Goal: Task Accomplishment & Management: Complete application form

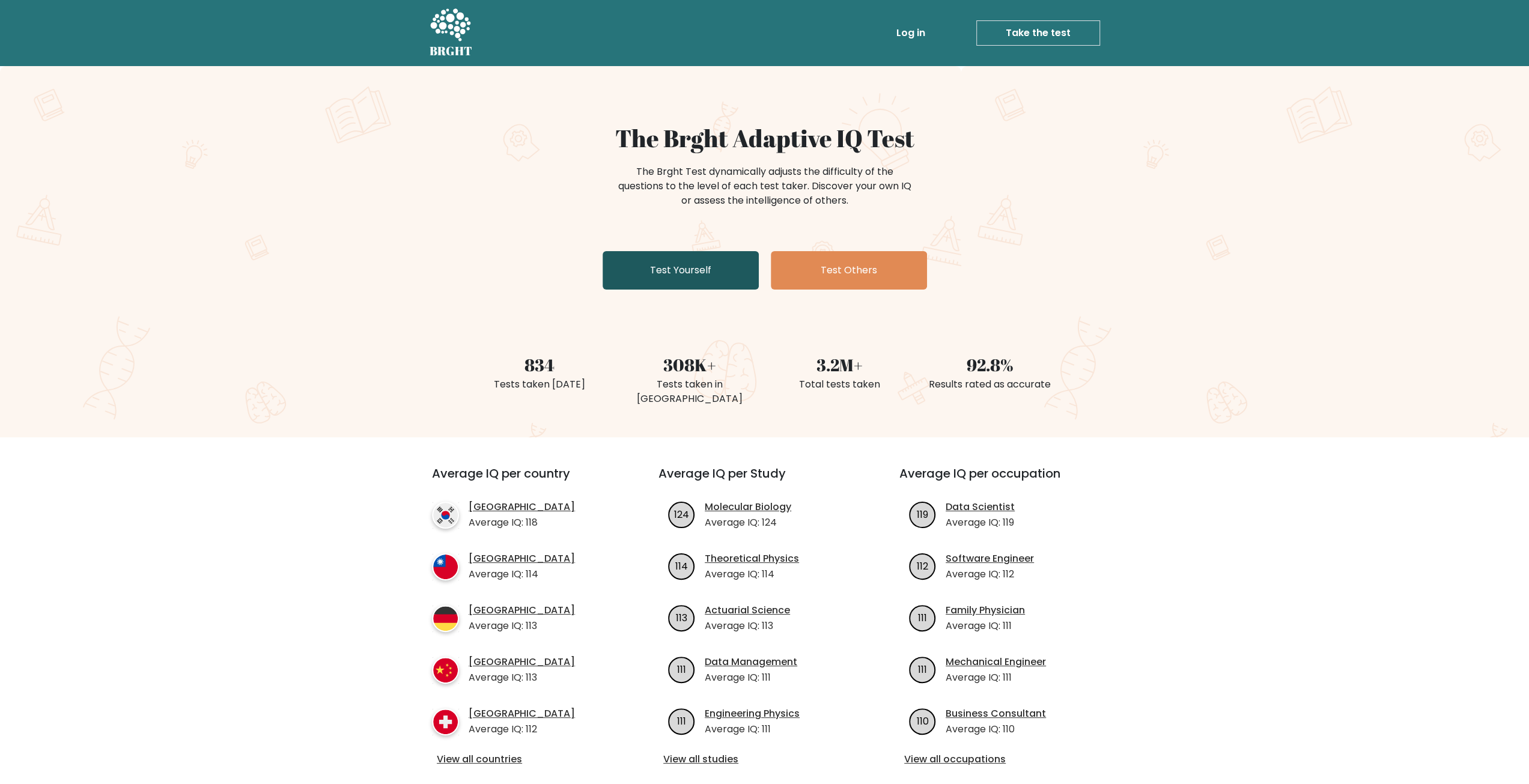
click at [710, 271] on link "Test Yourself" at bounding box center [681, 270] width 157 height 39
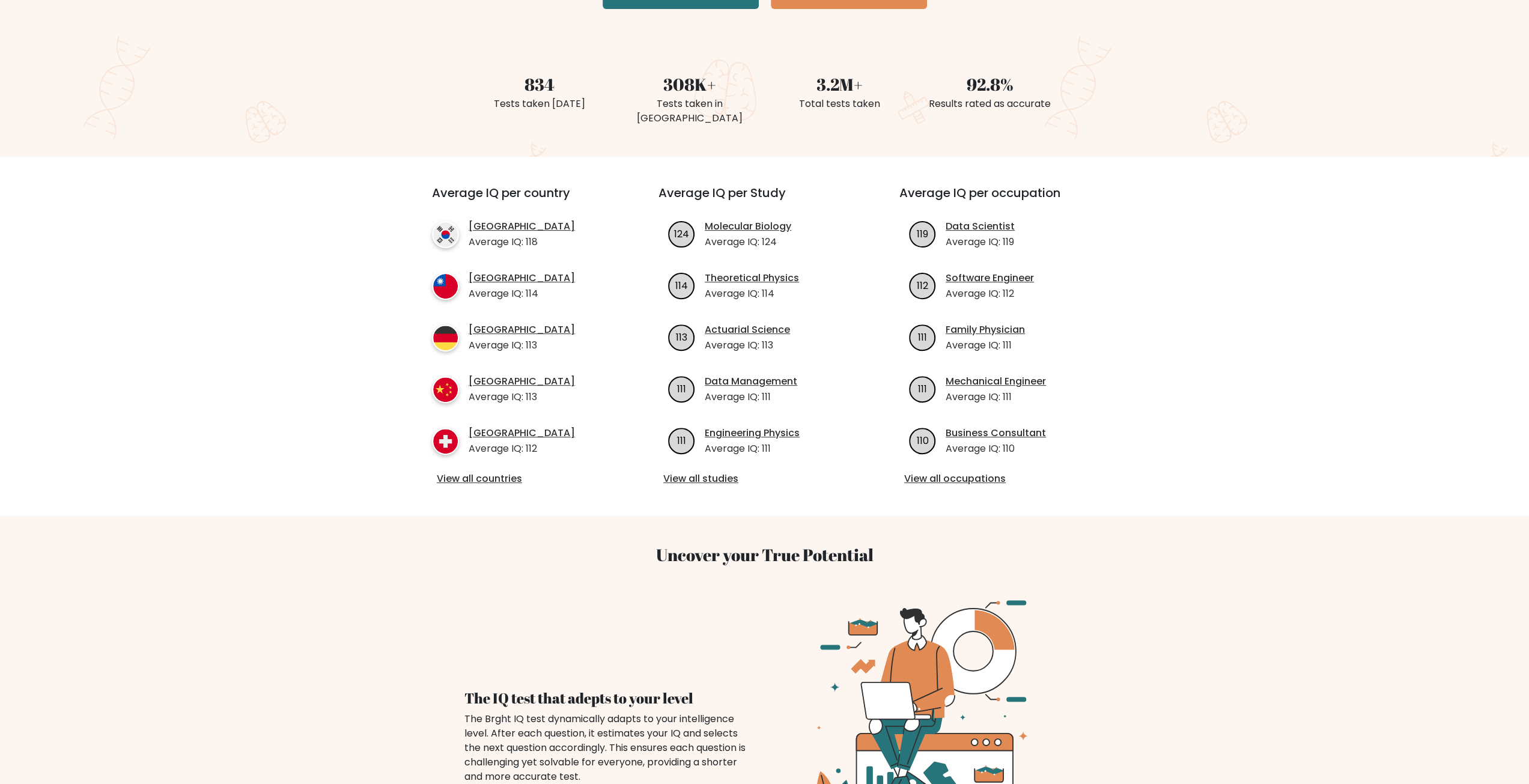
scroll to position [300, 0]
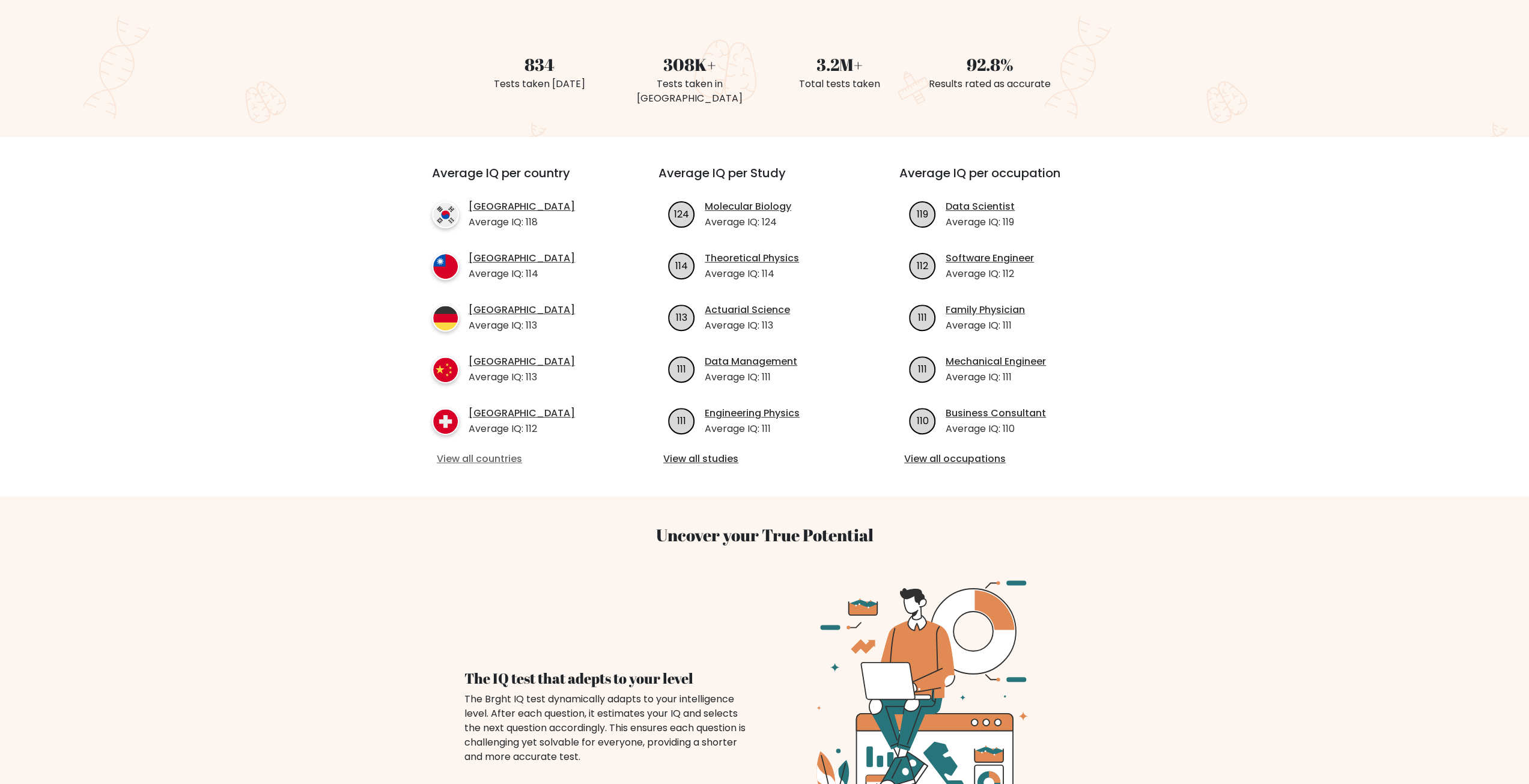
click at [500, 452] on link "View all countries" at bounding box center [523, 459] width 174 height 14
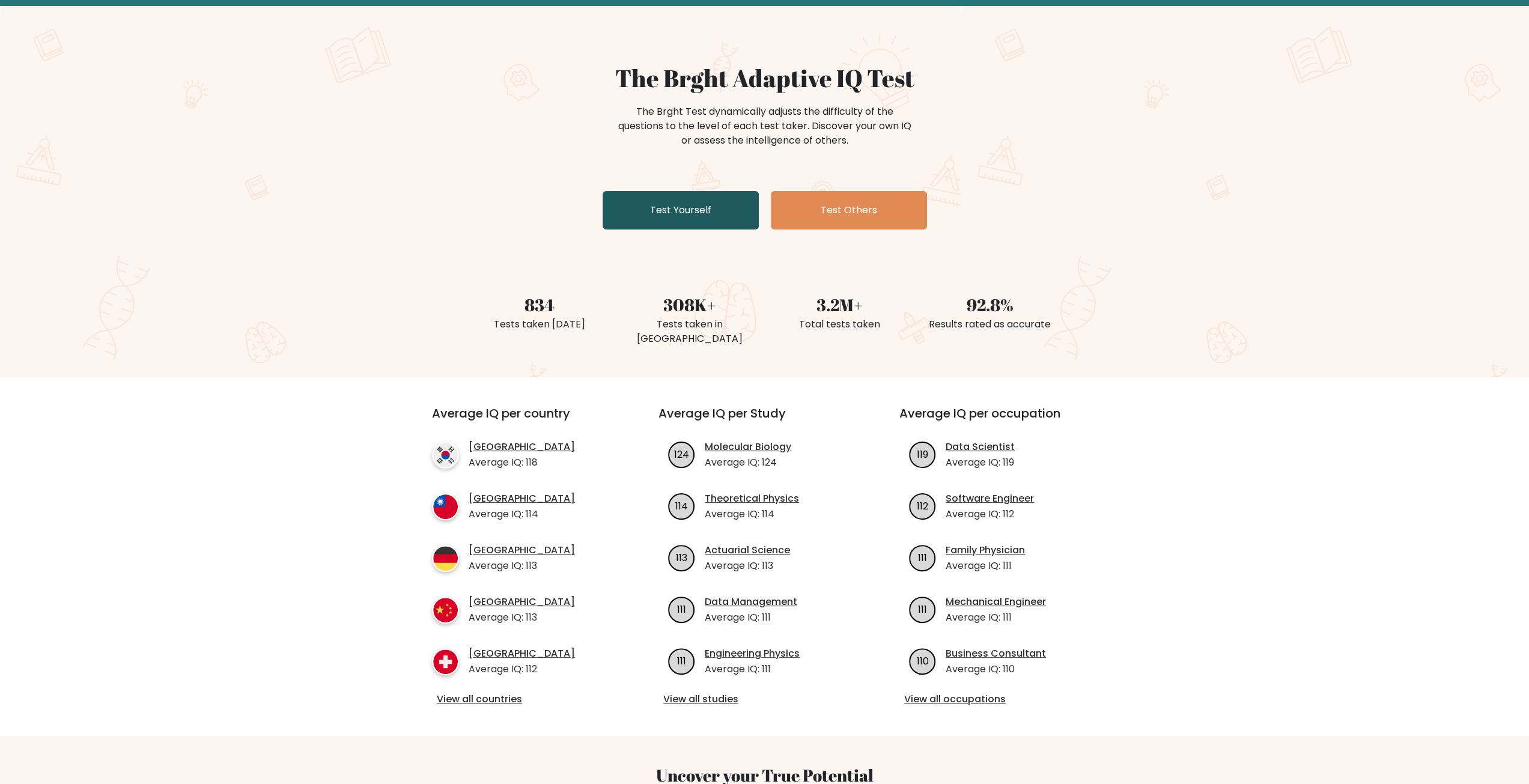
click at [709, 202] on link "Test Yourself" at bounding box center [681, 210] width 157 height 39
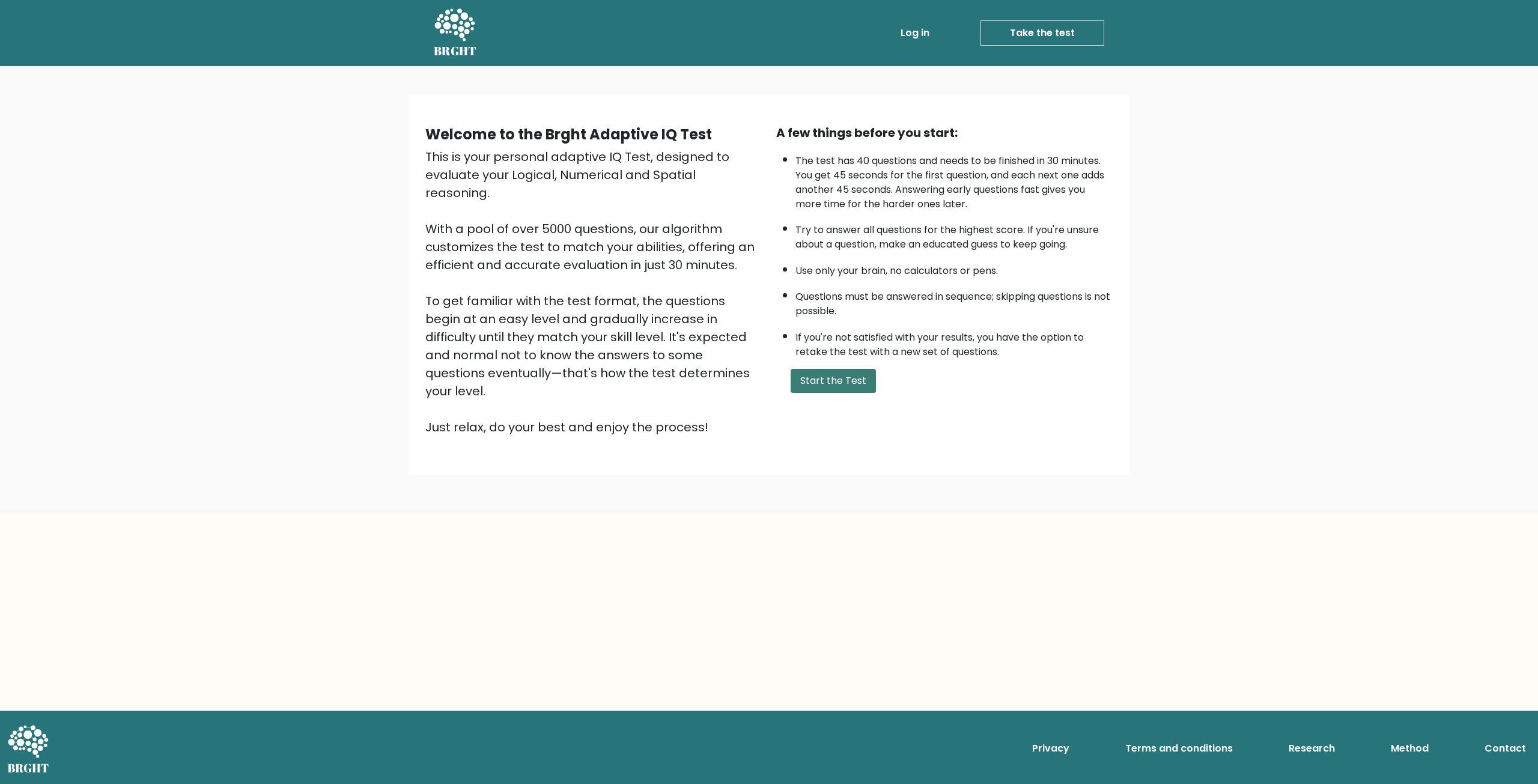
click at [808, 384] on button "Start the Test" at bounding box center [833, 381] width 85 height 24
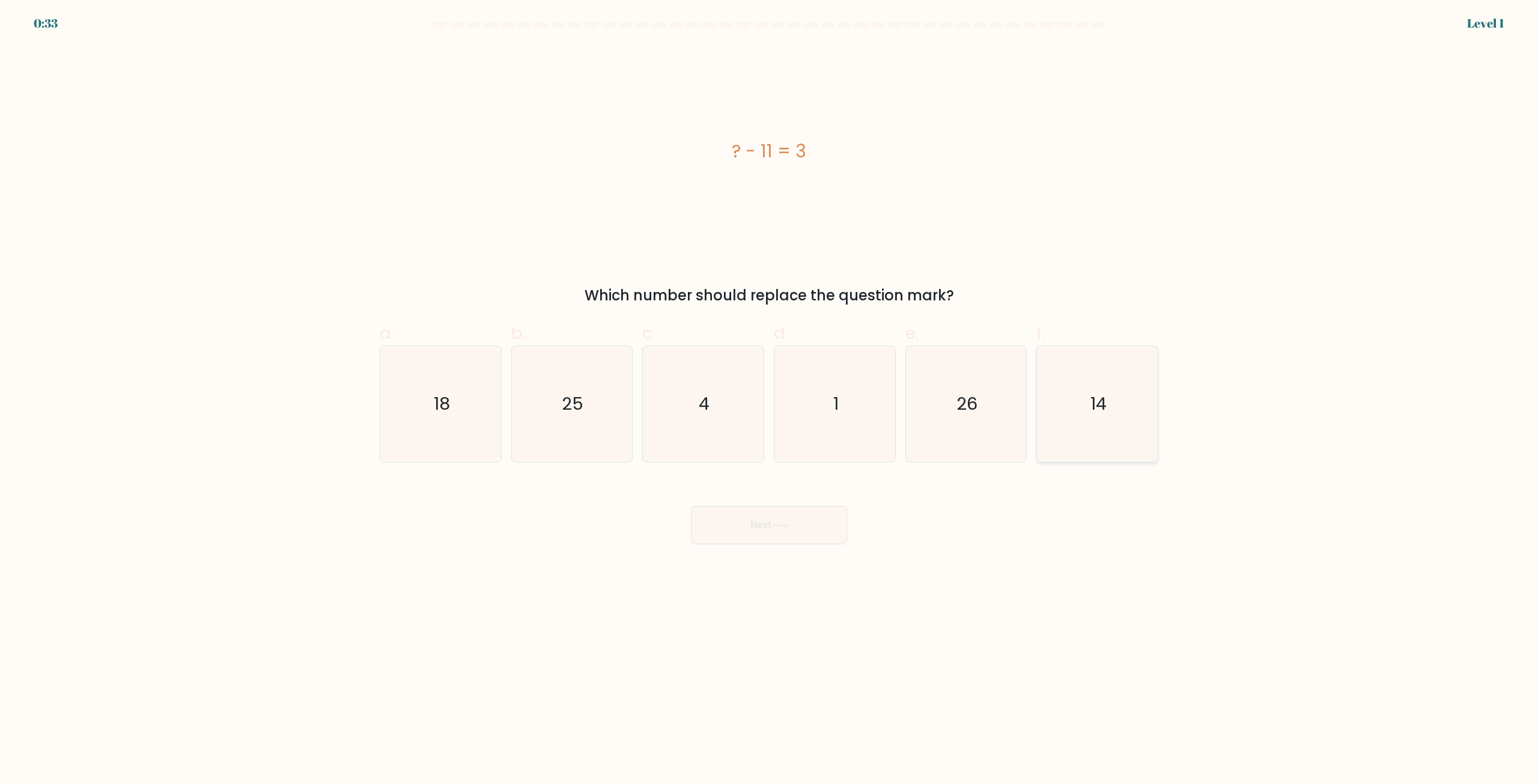
click at [1092, 405] on text "14" at bounding box center [1098, 405] width 16 height 24
click at [770, 400] on input "f. 14" at bounding box center [769, 396] width 1 height 8
radio input "true"
click at [781, 533] on button "Next" at bounding box center [769, 525] width 157 height 39
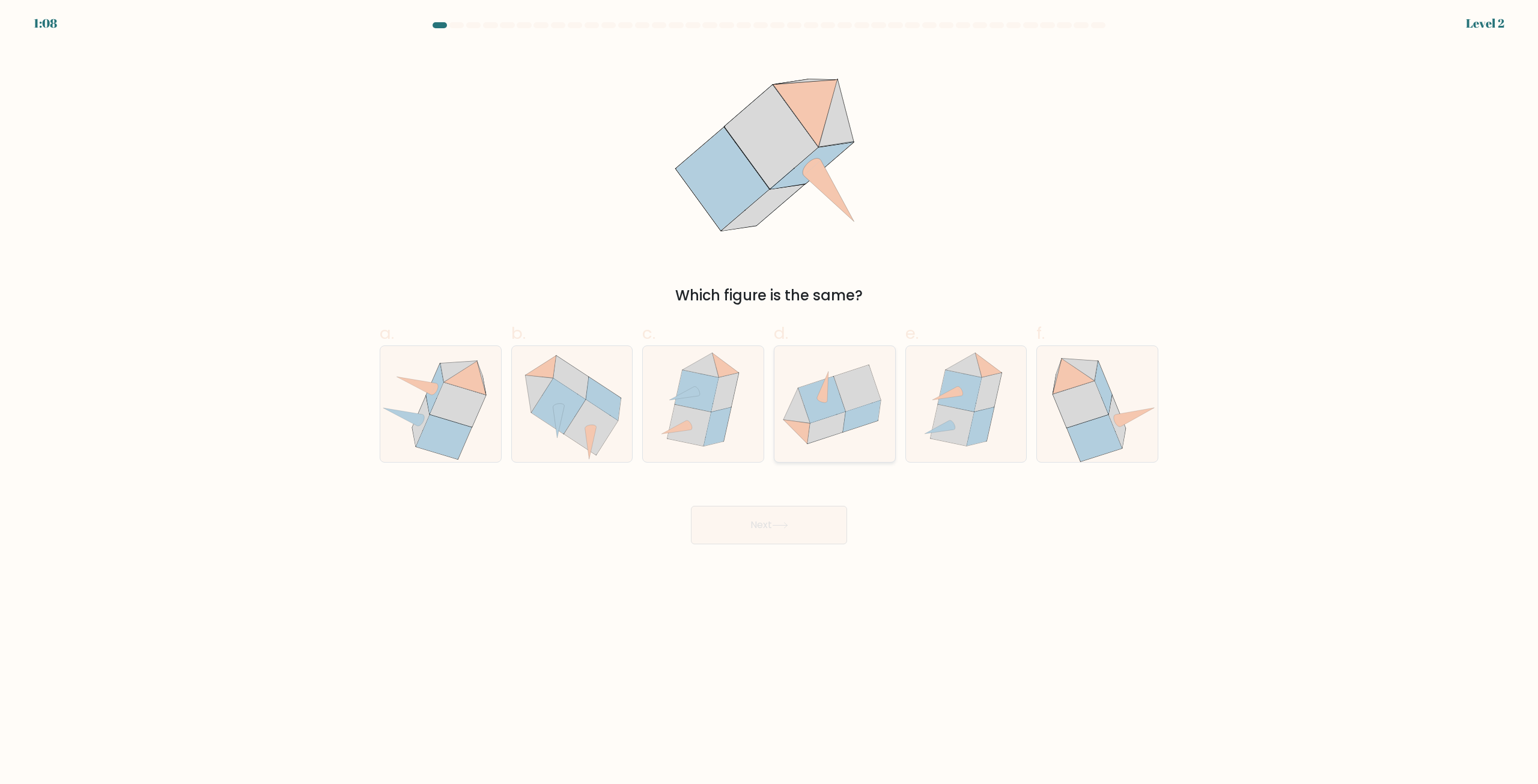
click at [838, 432] on icon at bounding box center [826, 427] width 38 height 32
click at [770, 400] on input "d." at bounding box center [769, 396] width 1 height 8
radio input "true"
click at [789, 510] on button "Next" at bounding box center [769, 525] width 157 height 39
click at [788, 523] on icon at bounding box center [780, 525] width 16 height 6
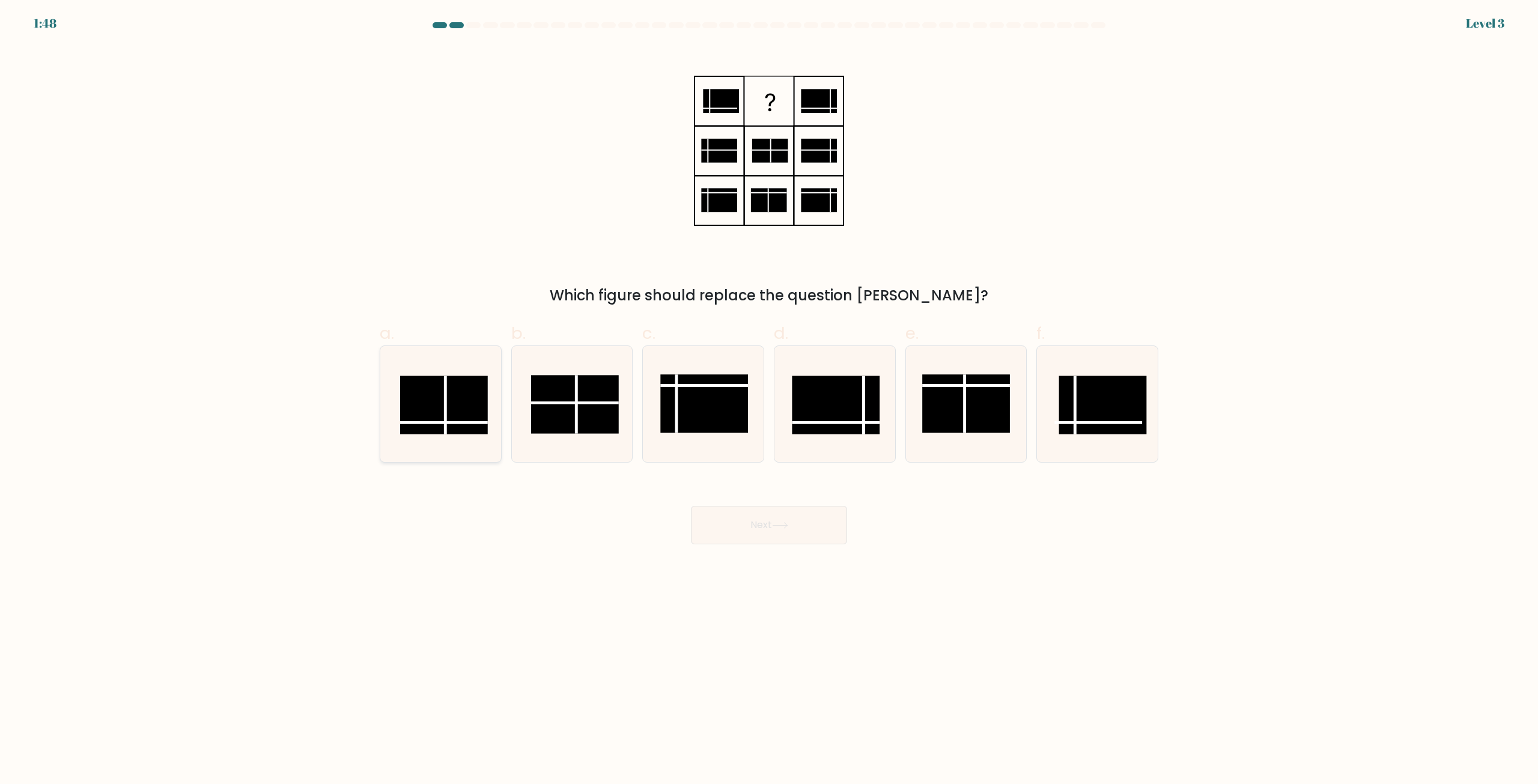
click at [434, 405] on rect at bounding box center [444, 405] width 88 height 59
click at [769, 400] on input "a." at bounding box center [769, 396] width 1 height 8
radio input "true"
click at [811, 522] on button "Next" at bounding box center [769, 525] width 157 height 39
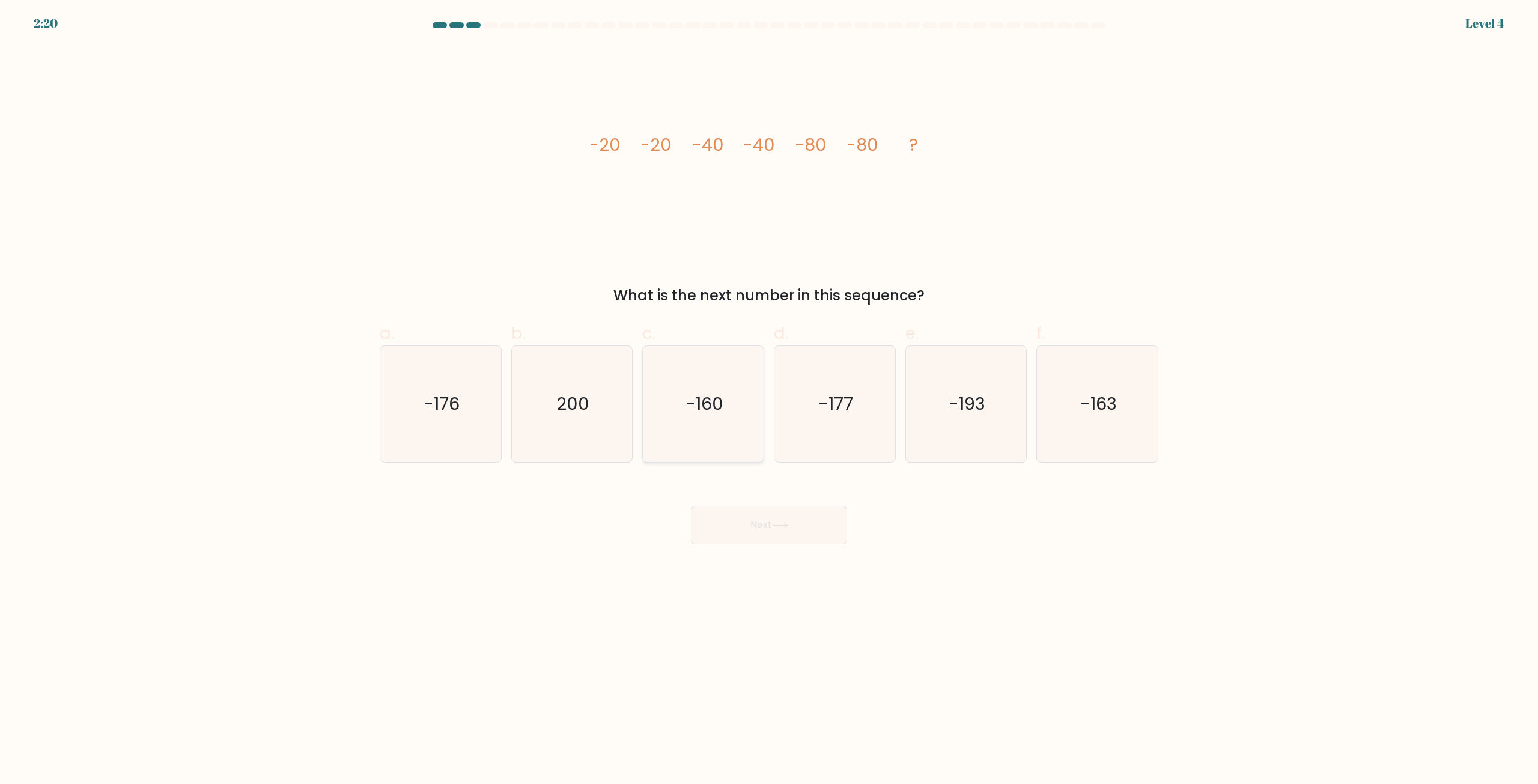
click at [705, 404] on text "-160" at bounding box center [704, 405] width 38 height 24
click at [769, 400] on input "c. -160" at bounding box center [769, 396] width 1 height 8
radio input "true"
drag, startPoint x: 758, startPoint y: 544, endPoint x: 752, endPoint y: 525, distance: 19.9
click at [752, 525] on body "2:20 Level 4" at bounding box center [769, 392] width 1538 height 784
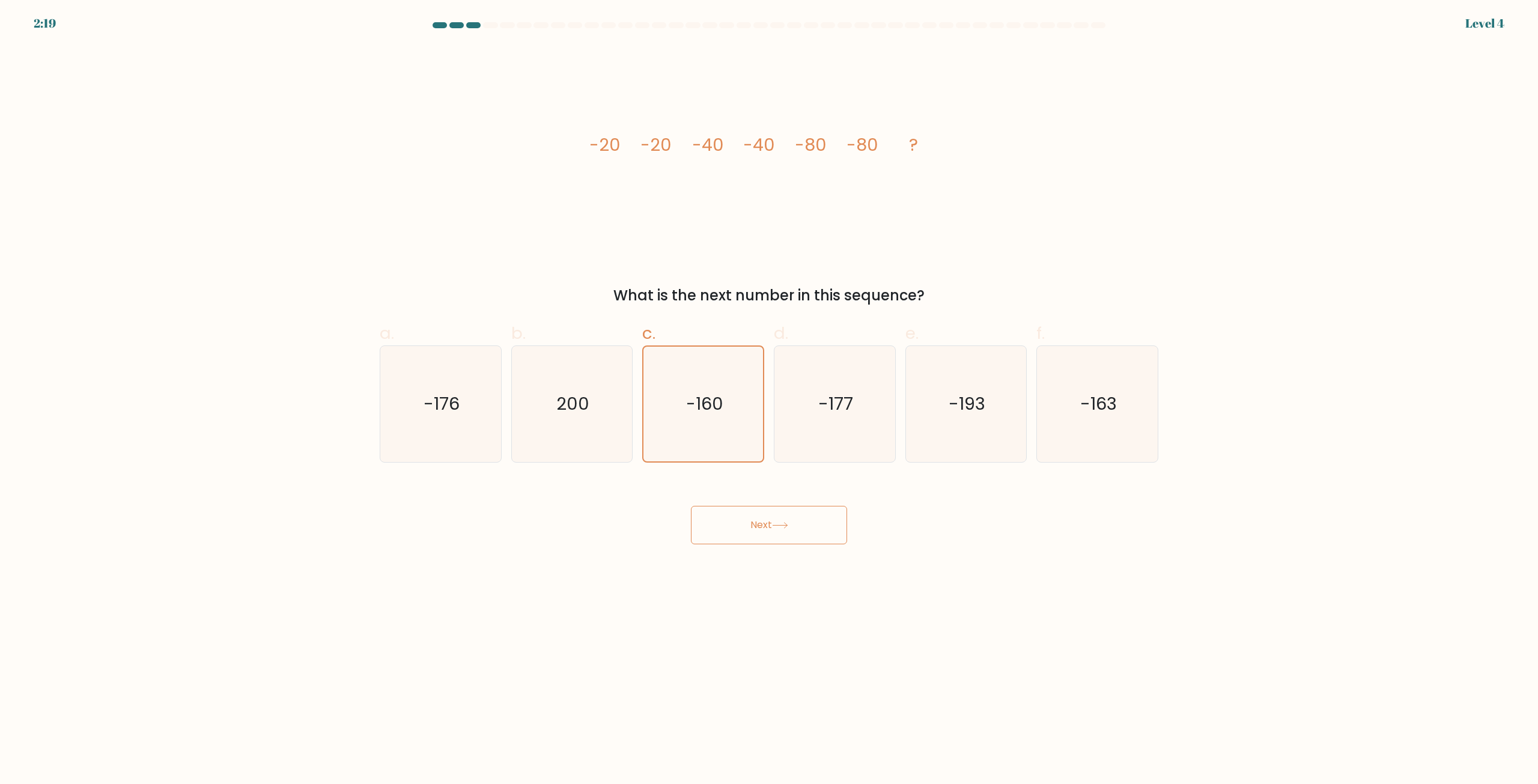
click at [752, 522] on button "Next" at bounding box center [769, 525] width 157 height 39
click at [752, 521] on button "Next" at bounding box center [769, 525] width 157 height 39
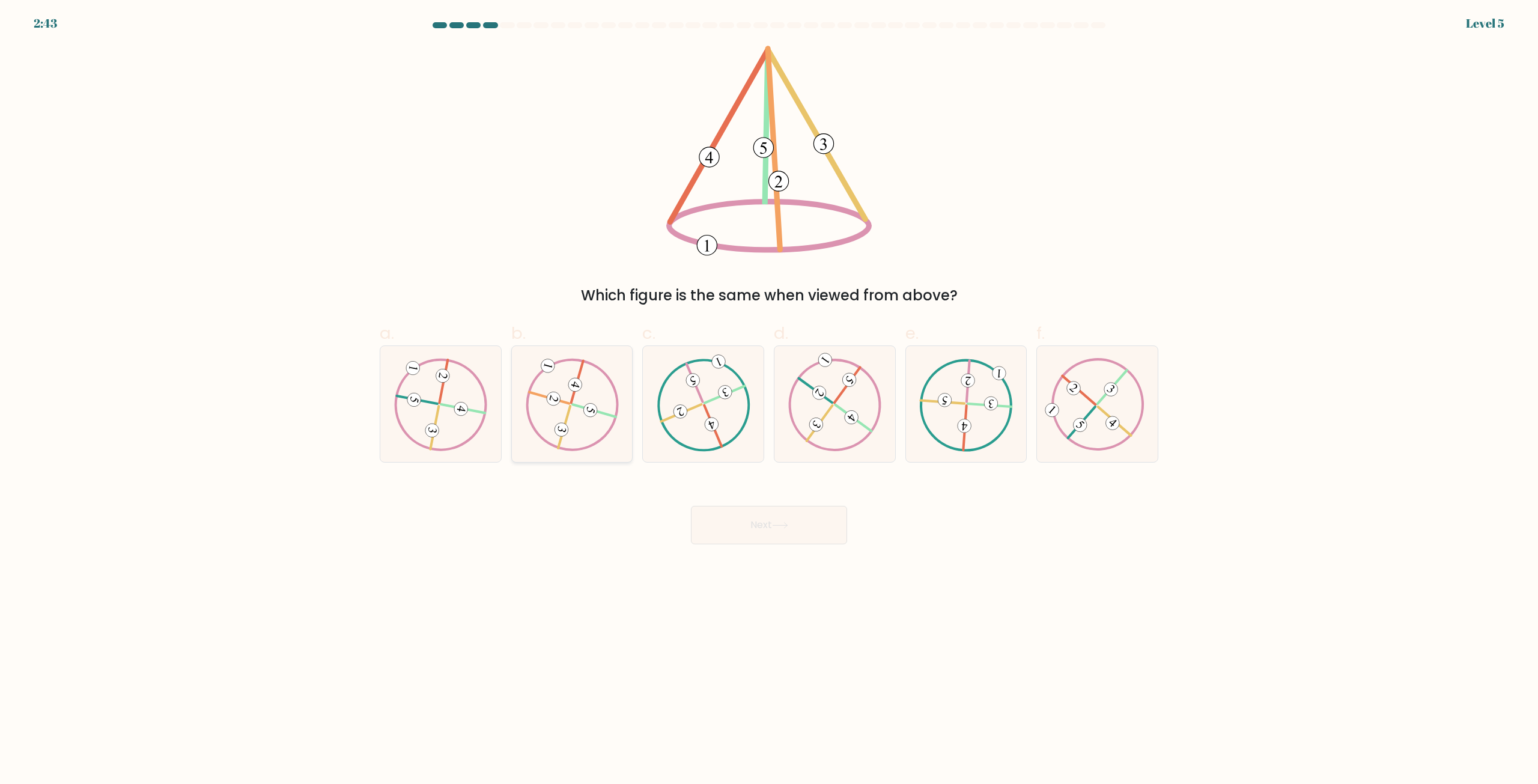
click at [580, 397] on icon at bounding box center [572, 404] width 94 height 92
click at [769, 397] on input "b." at bounding box center [769, 396] width 1 height 8
radio input "true"
click at [815, 520] on button "Next" at bounding box center [769, 525] width 157 height 39
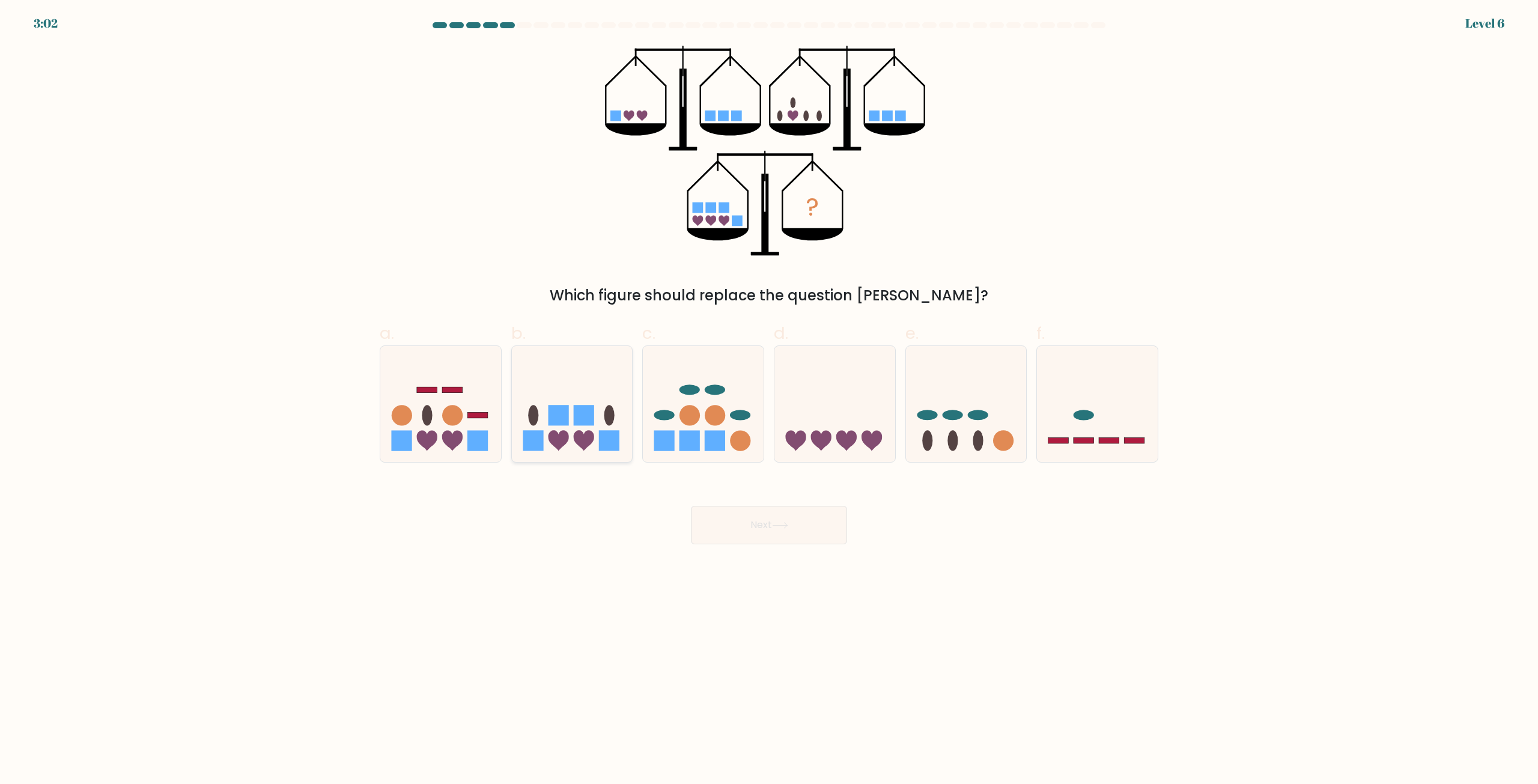
click at [600, 433] on rect at bounding box center [609, 440] width 21 height 21
click at [769, 400] on input "b." at bounding box center [769, 396] width 1 height 8
radio input "true"
click at [798, 518] on button "Next" at bounding box center [769, 525] width 157 height 39
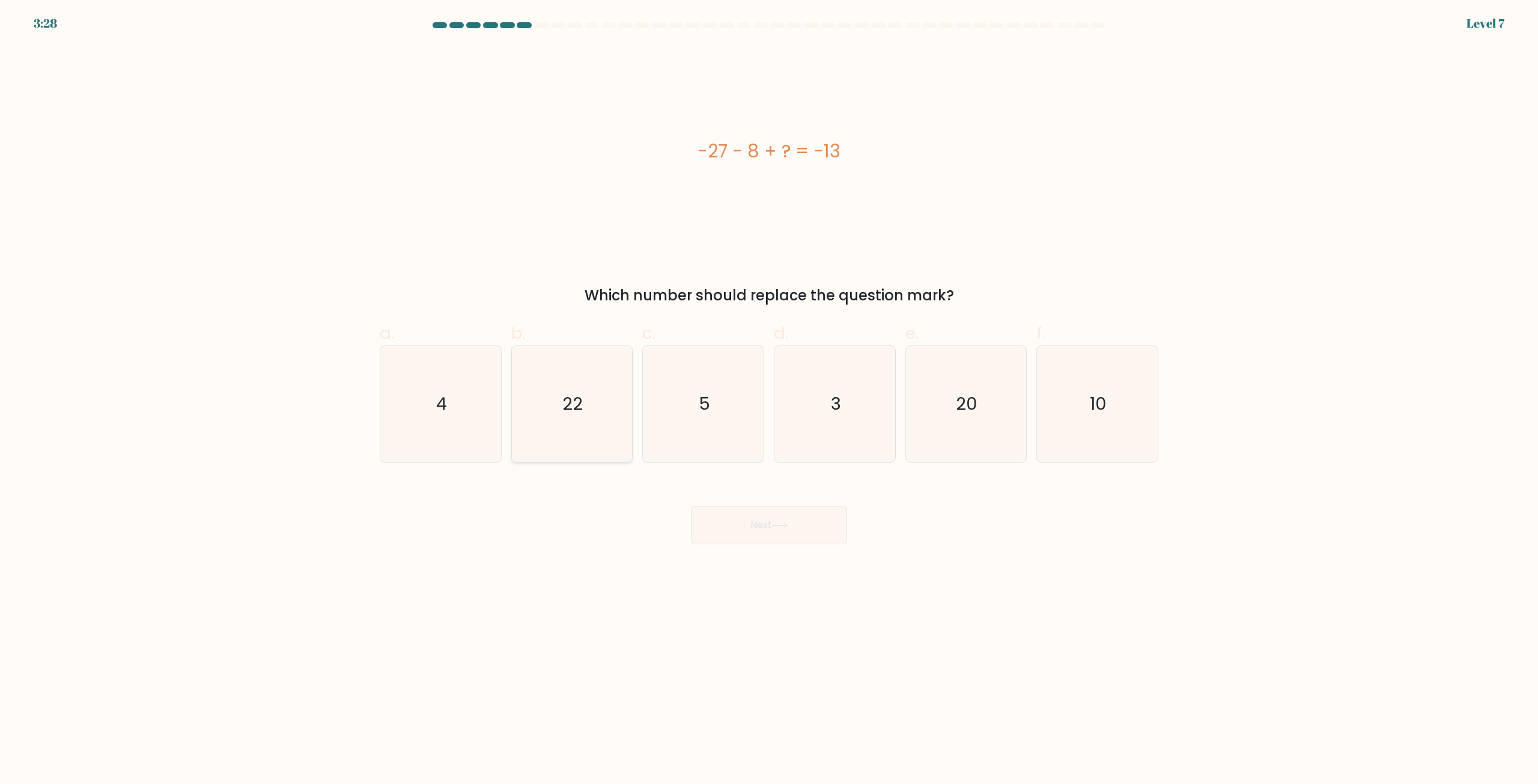
click at [582, 412] on text "22" at bounding box center [573, 405] width 21 height 24
click at [769, 400] on input "b. 22" at bounding box center [769, 396] width 1 height 8
radio input "true"
click at [769, 532] on button "Next" at bounding box center [769, 525] width 157 height 39
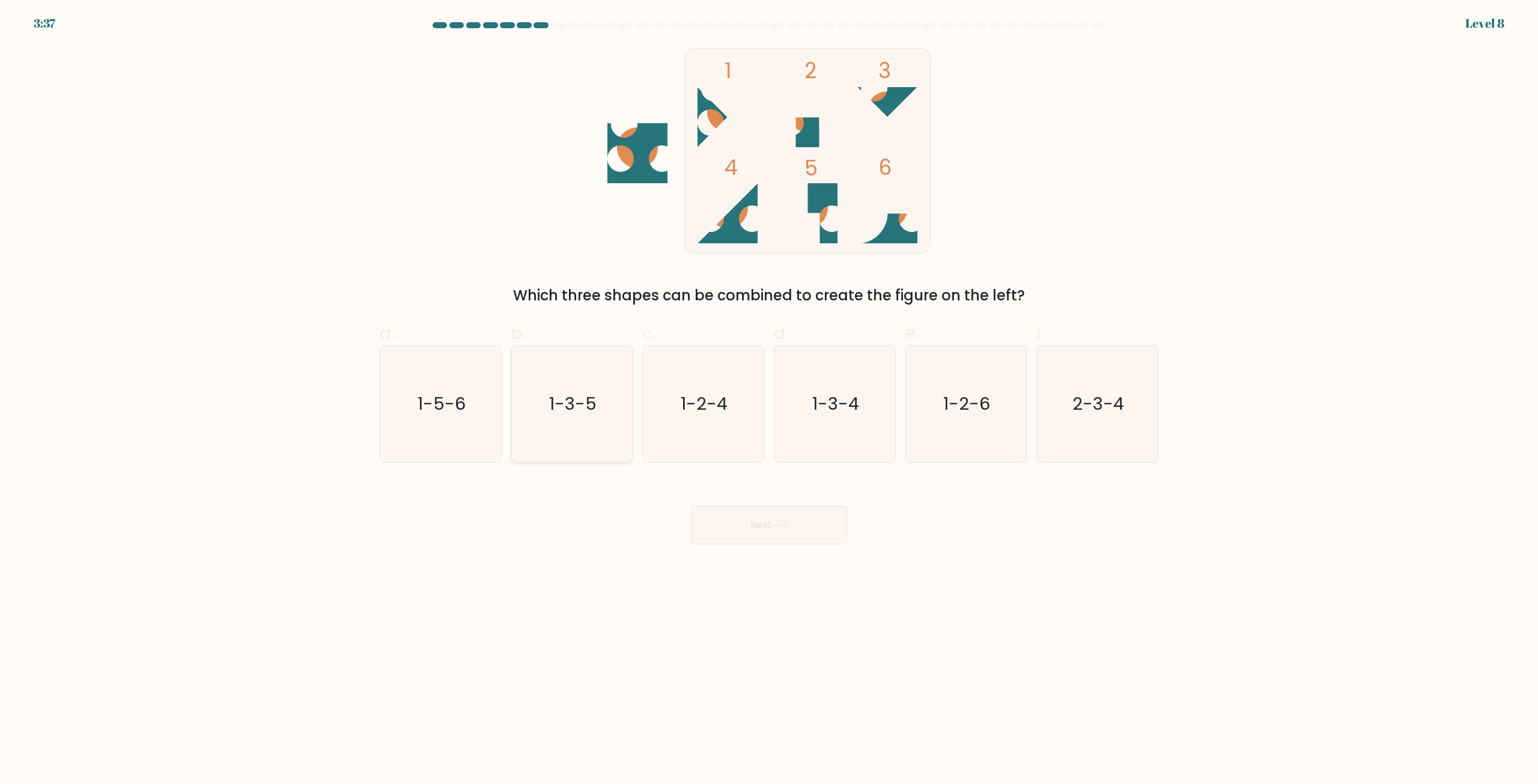
click at [593, 405] on text "1-3-5" at bounding box center [572, 405] width 47 height 24
click at [769, 400] on input "b. 1-3-5" at bounding box center [769, 396] width 1 height 8
radio input "true"
click at [793, 524] on button "Next" at bounding box center [769, 525] width 157 height 39
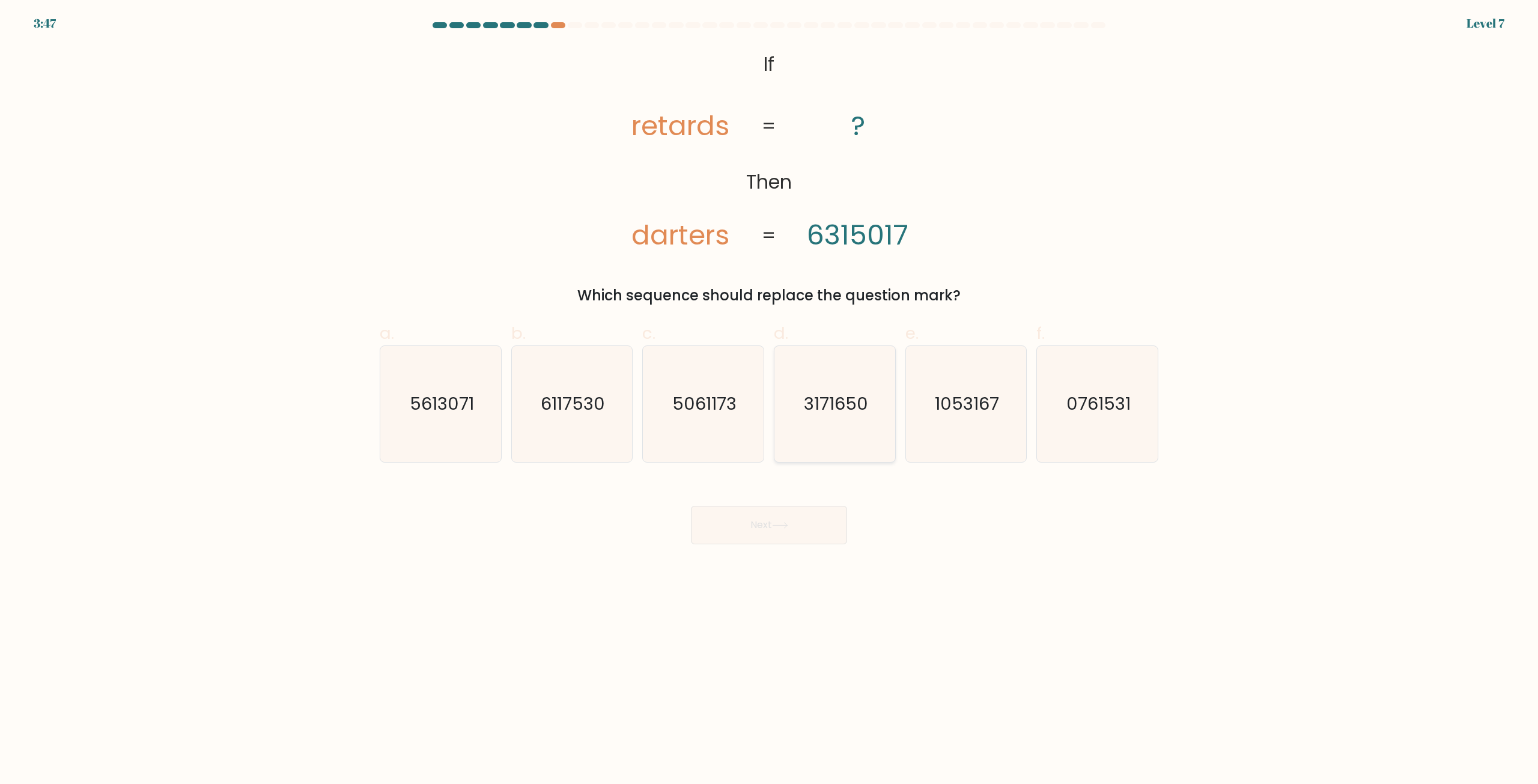
click at [831, 420] on icon "3171650" at bounding box center [835, 404] width 116 height 116
click at [770, 400] on input "d. 3171650" at bounding box center [769, 396] width 1 height 8
radio input "true"
click at [790, 516] on button "Next" at bounding box center [769, 525] width 157 height 39
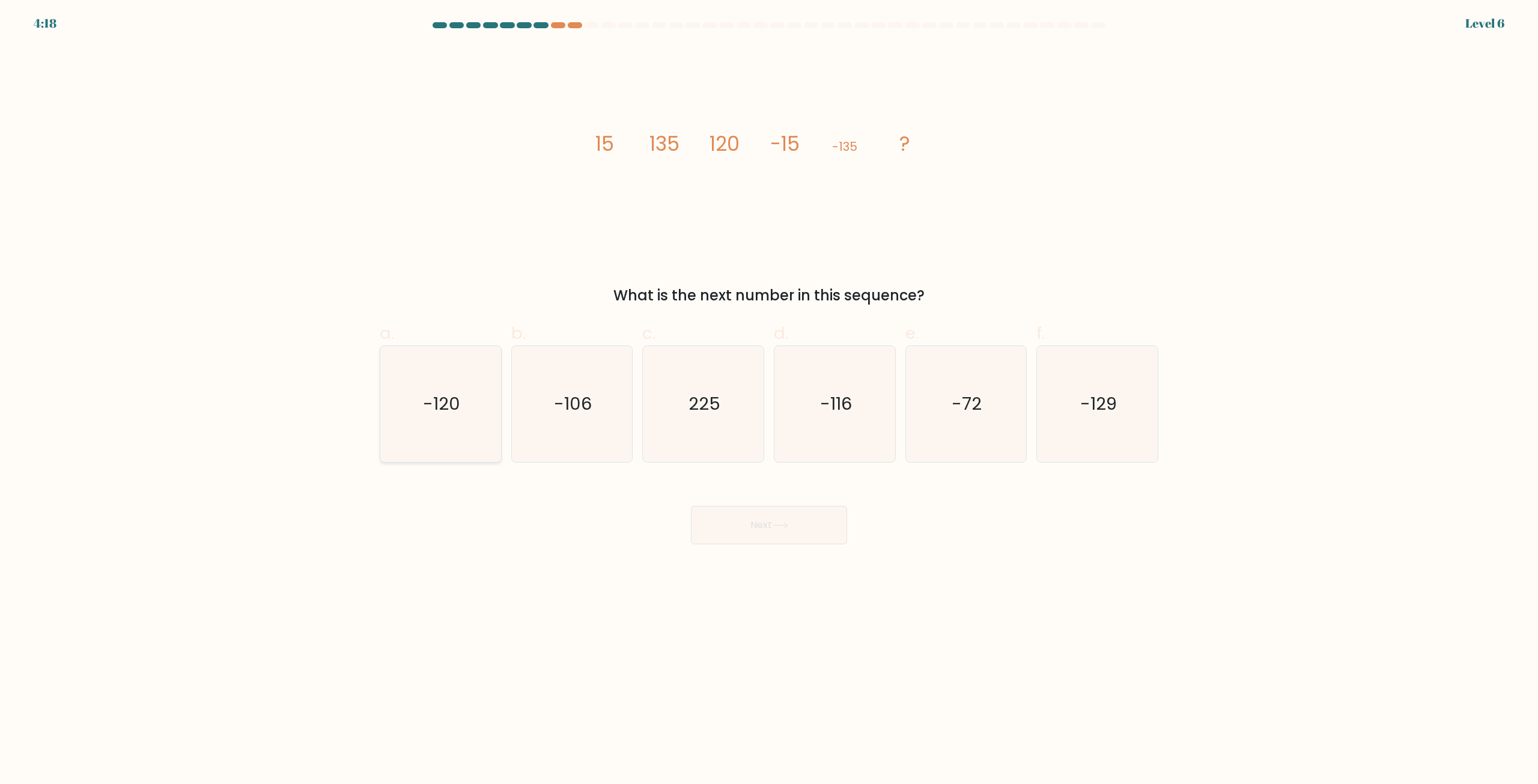
click at [435, 417] on icon "-120" at bounding box center [440, 404] width 116 height 116
click at [407, 379] on icon "-120" at bounding box center [440, 404] width 116 height 116
click at [769, 392] on input "a. -120" at bounding box center [769, 396] width 1 height 8
radio input "true"
click at [785, 532] on button "Next" at bounding box center [769, 525] width 157 height 39
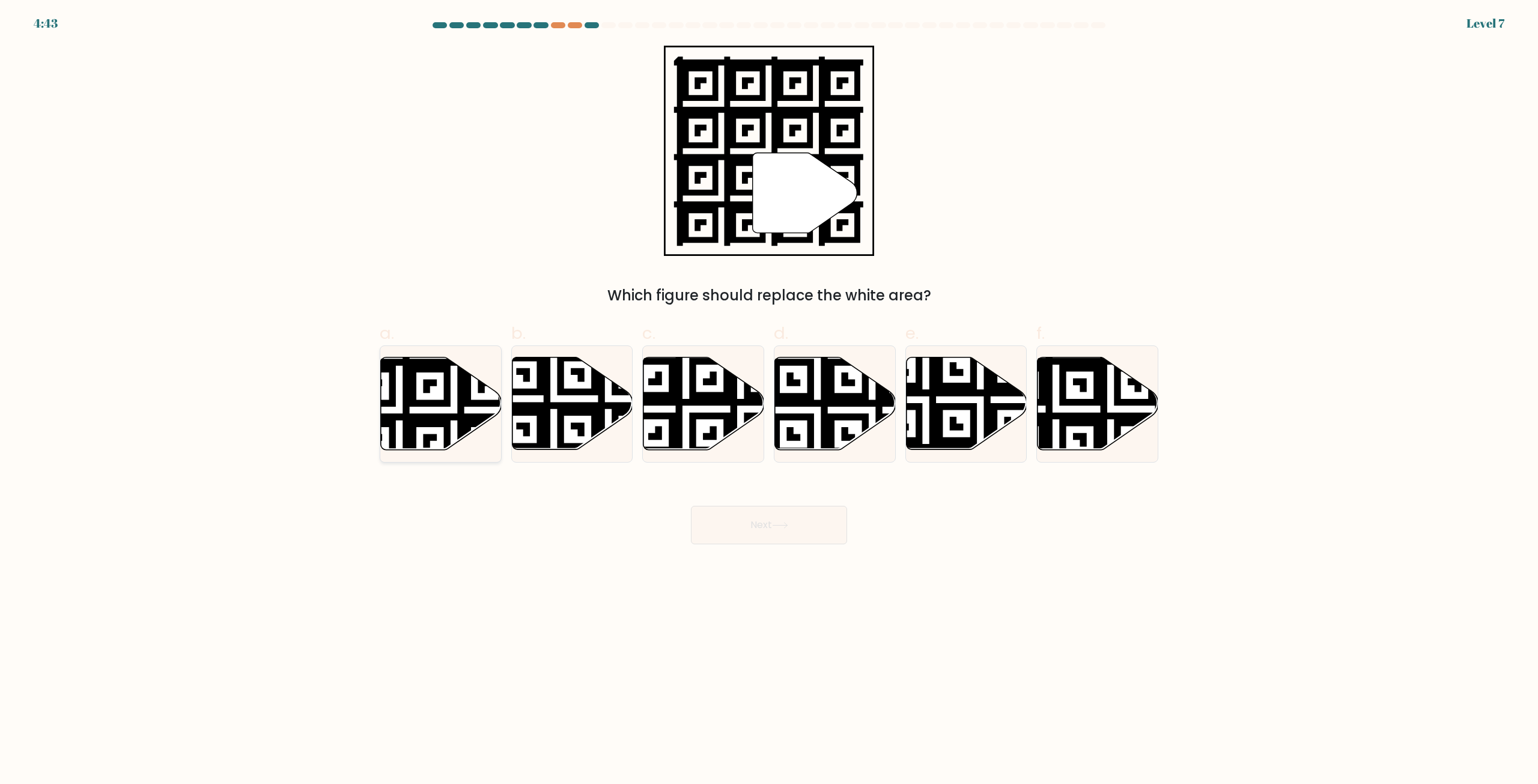
click at [463, 396] on icon at bounding box center [400, 356] width 219 height 219
click at [769, 396] on input "a." at bounding box center [769, 396] width 1 height 8
radio input "true"
click at [765, 527] on button "Next" at bounding box center [769, 525] width 157 height 39
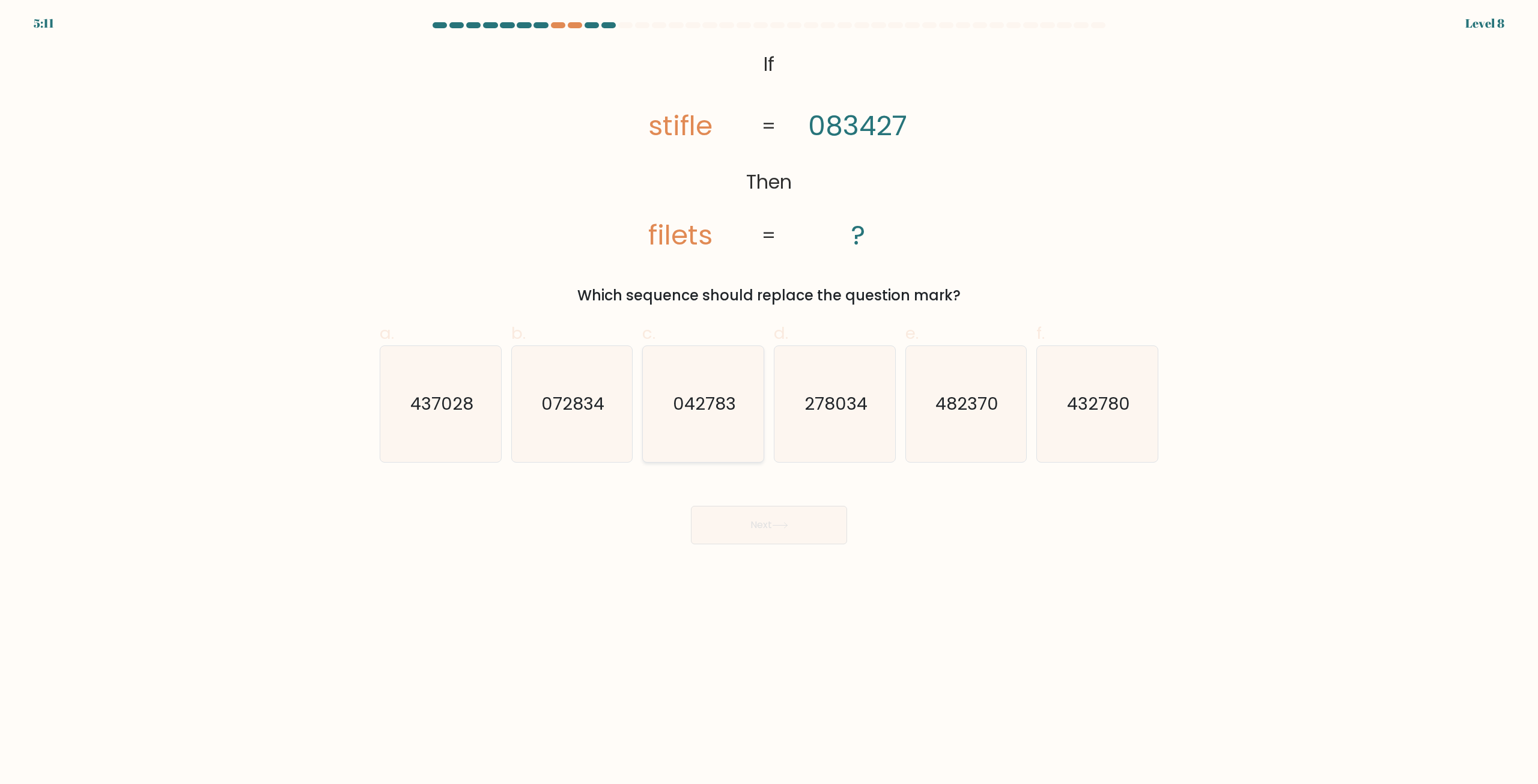
click at [693, 417] on icon "042783" at bounding box center [703, 404] width 116 height 116
click at [769, 400] on input "c. 042783" at bounding box center [769, 396] width 1 height 8
radio input "true"
click at [1106, 412] on text "432780" at bounding box center [1098, 405] width 63 height 24
click at [770, 400] on input "f. 432780" at bounding box center [769, 396] width 1 height 8
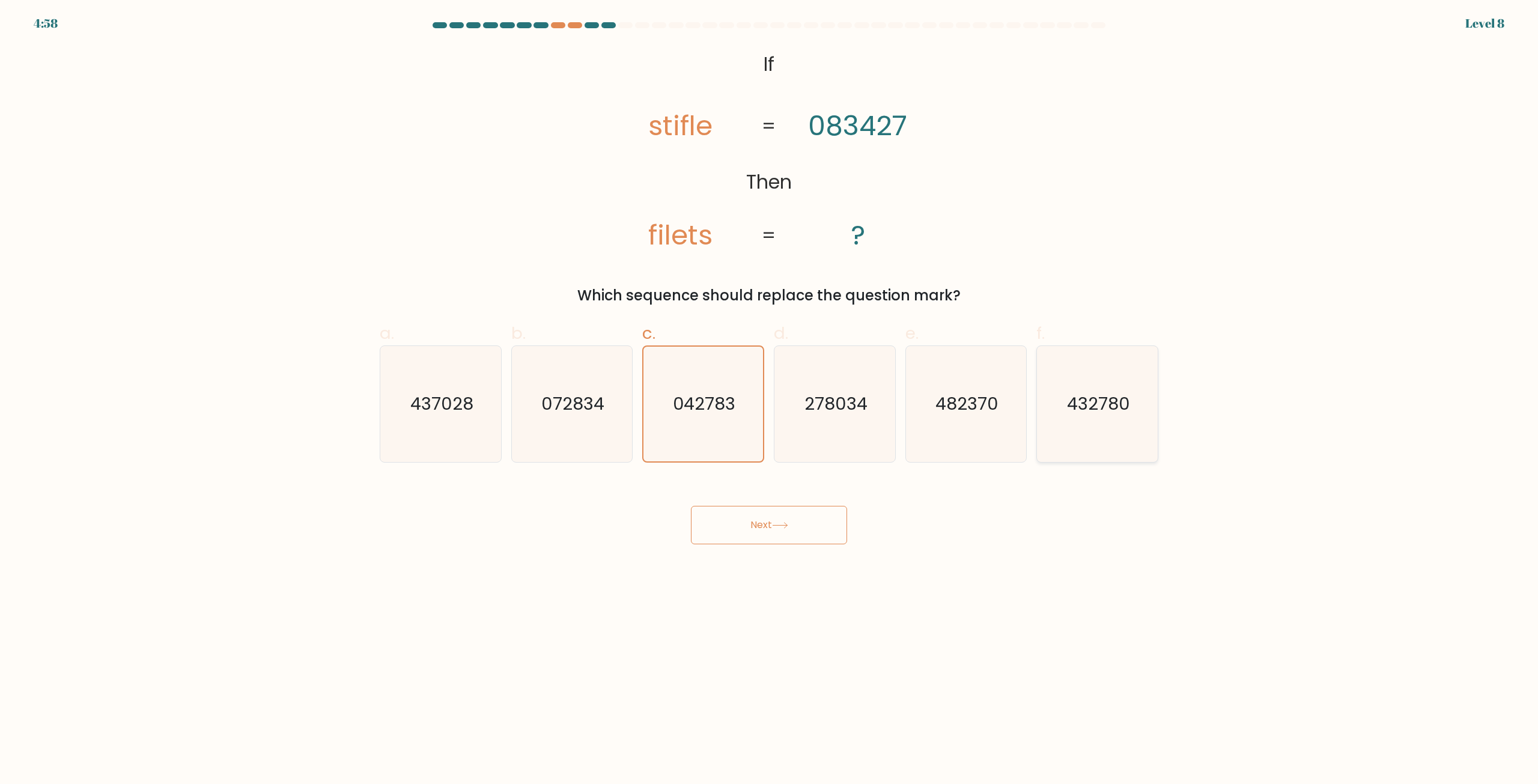
radio input "true"
click at [785, 517] on button "Next" at bounding box center [769, 525] width 157 height 39
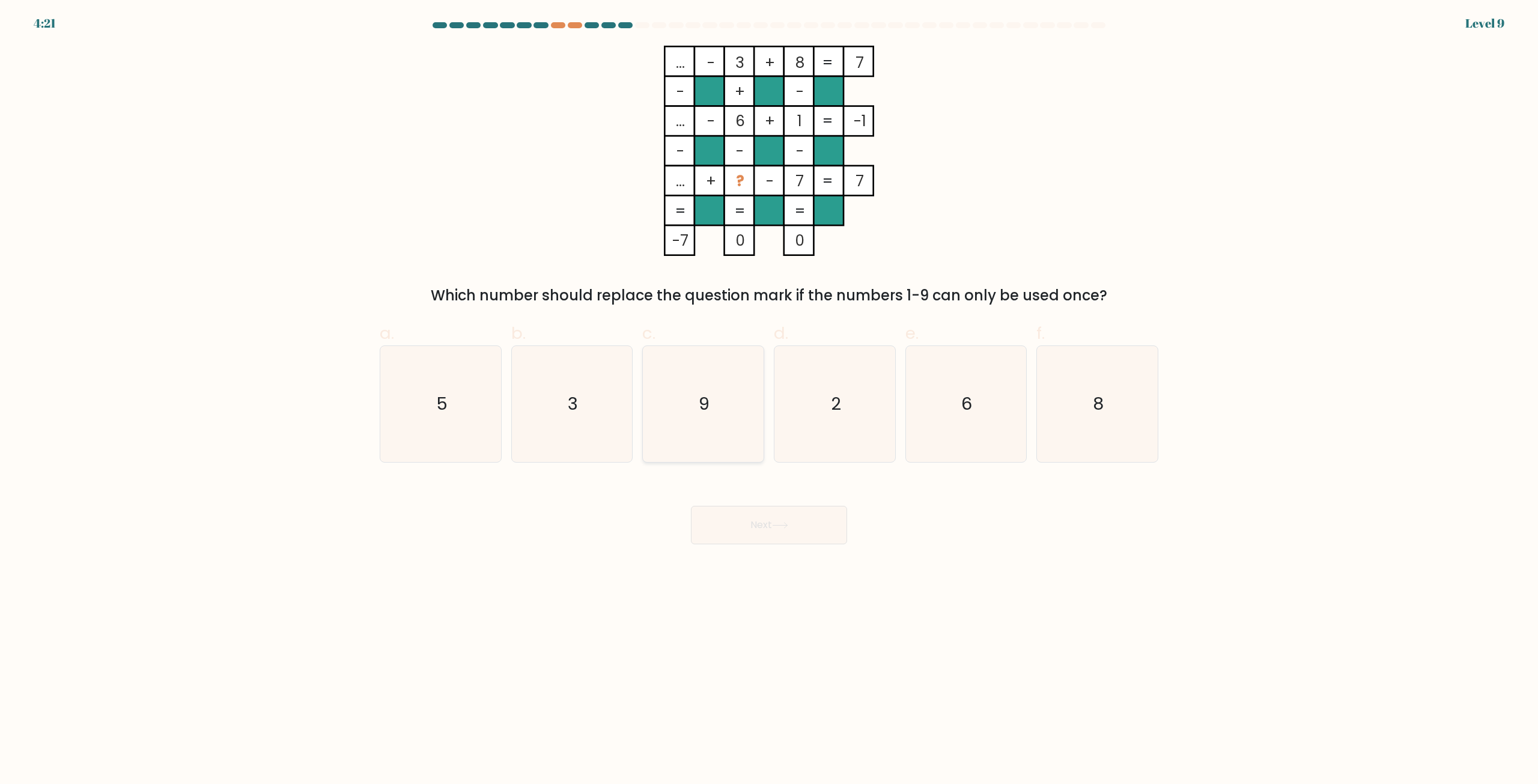
click at [686, 410] on icon "9" at bounding box center [703, 404] width 116 height 116
click at [769, 400] on input "c. 9" at bounding box center [769, 396] width 1 height 8
radio input "true"
click at [781, 527] on icon at bounding box center [780, 525] width 16 height 6
click at [795, 522] on button "Next" at bounding box center [769, 525] width 157 height 39
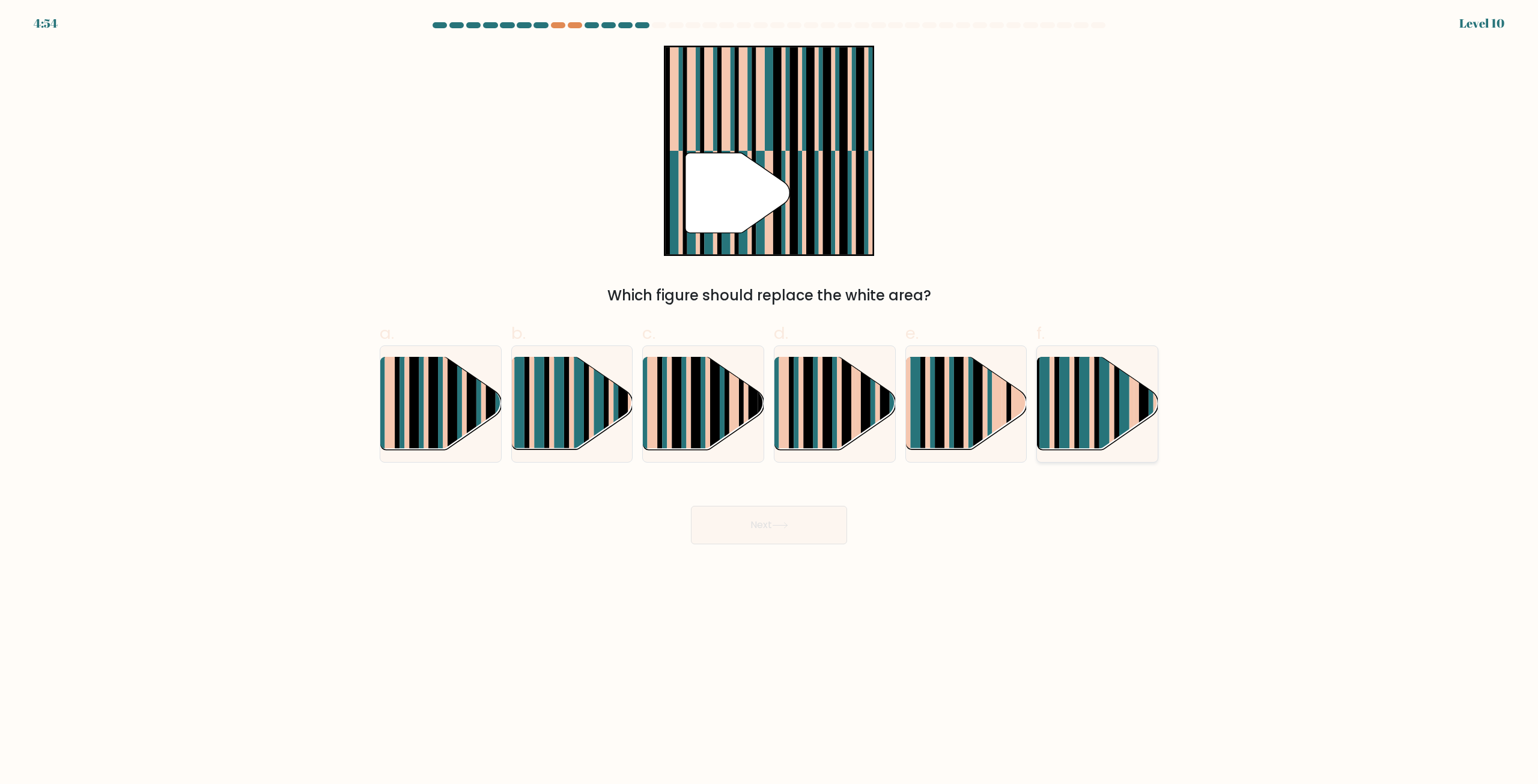
drag, startPoint x: 1078, startPoint y: 416, endPoint x: 939, endPoint y: 453, distance: 143.8
click at [1078, 416] on rect at bounding box center [1077, 415] width 5 height 119
click at [770, 400] on input "f." at bounding box center [769, 396] width 1 height 8
radio input "true"
click at [791, 524] on button "Next" at bounding box center [769, 525] width 157 height 39
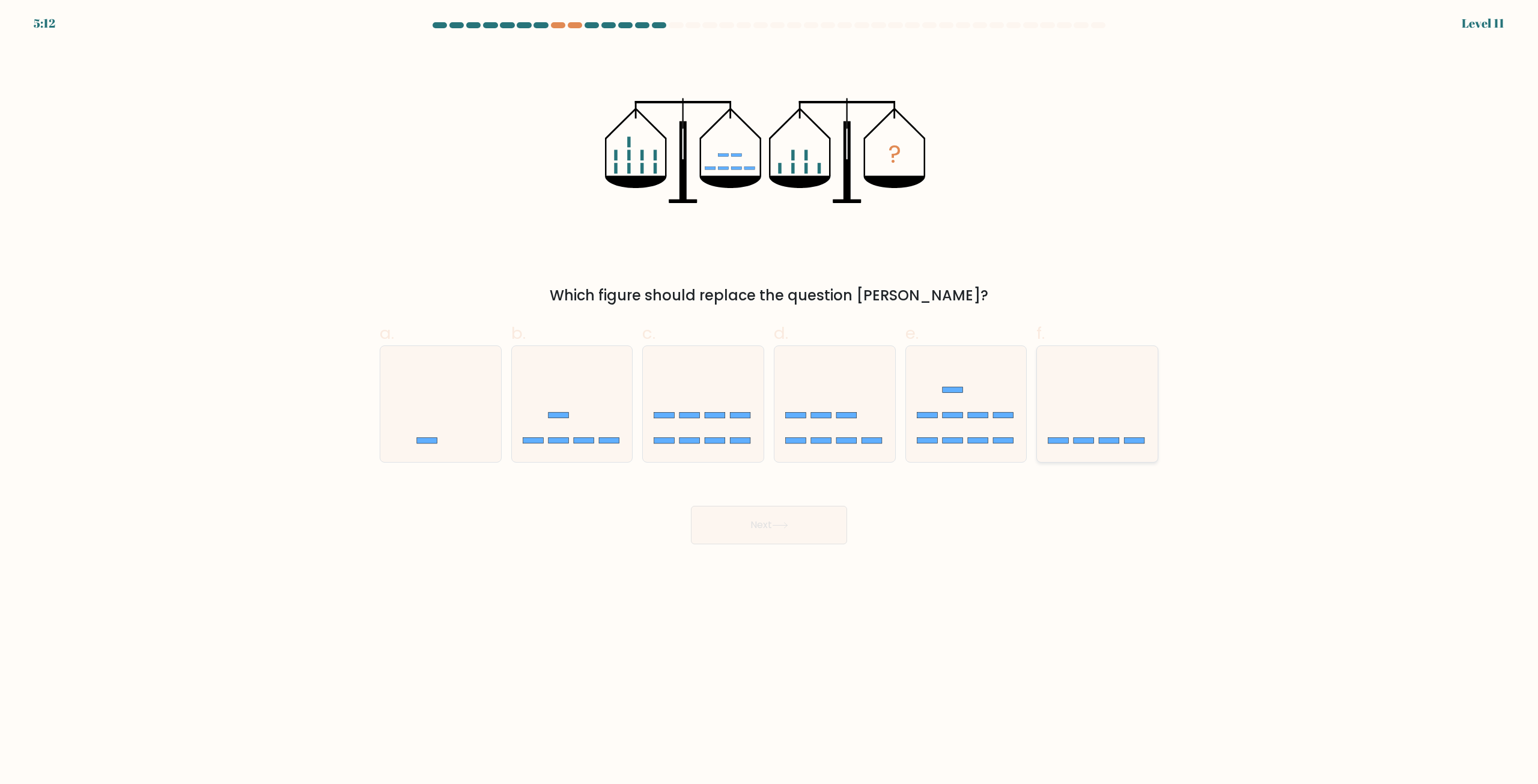
click at [1094, 442] on icon at bounding box center [1097, 405] width 121 height 100
click at [770, 400] on input "f." at bounding box center [769, 396] width 1 height 8
radio input "true"
click at [789, 516] on button "Next" at bounding box center [769, 525] width 157 height 39
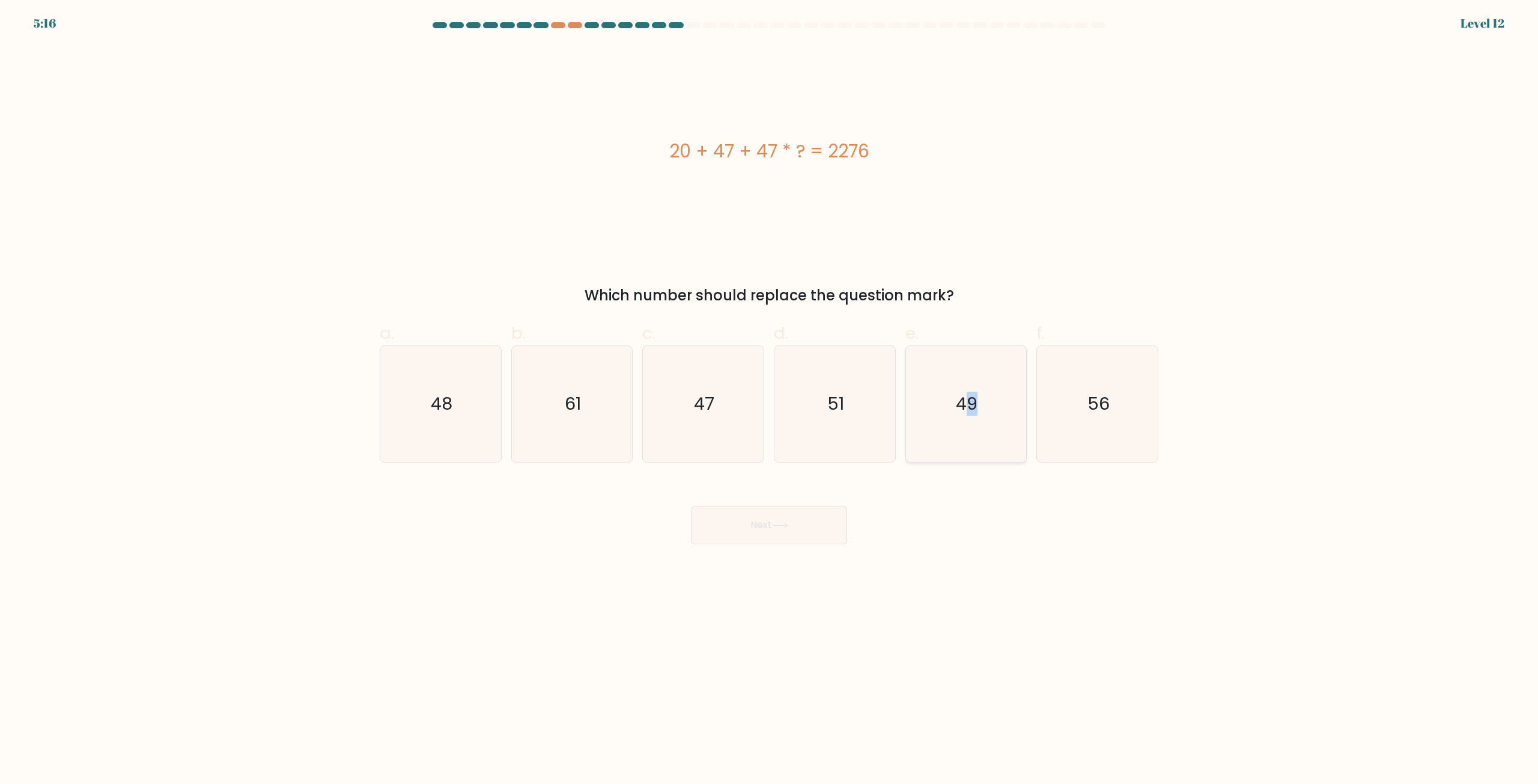
click at [955, 437] on icon "49" at bounding box center [966, 404] width 116 height 116
click at [1003, 436] on icon "49" at bounding box center [966, 404] width 116 height 116
click at [770, 400] on input "e. 49" at bounding box center [769, 396] width 1 height 8
radio input "true"
drag, startPoint x: 955, startPoint y: 487, endPoint x: 950, endPoint y: 482, distance: 7.1
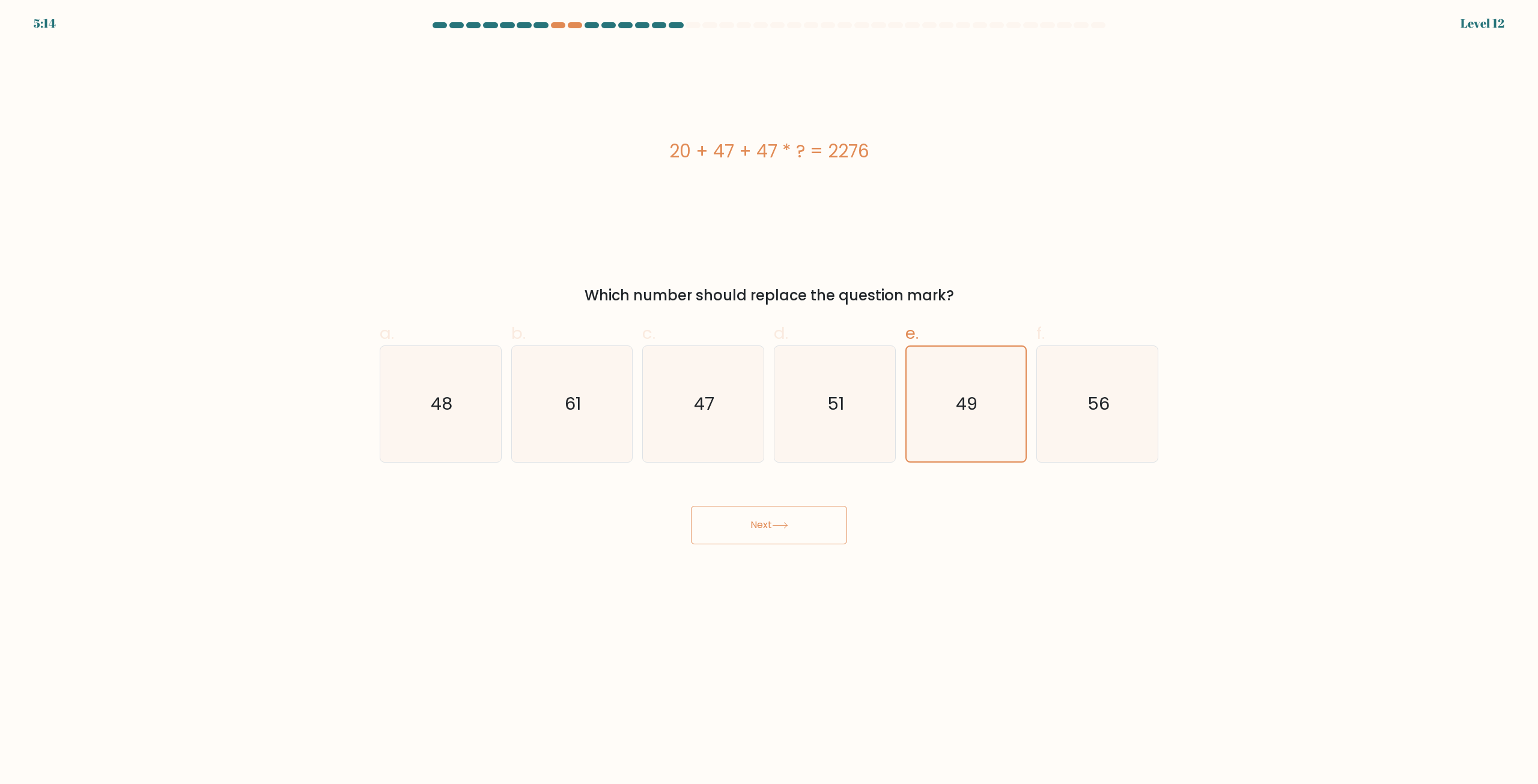
click at [956, 487] on div "Next" at bounding box center [769, 510] width 793 height 67
click at [966, 414] on text "49" at bounding box center [967, 405] width 21 height 24
click at [770, 400] on input "e. 49" at bounding box center [769, 396] width 1 height 8
click at [804, 522] on button "Next" at bounding box center [769, 525] width 157 height 39
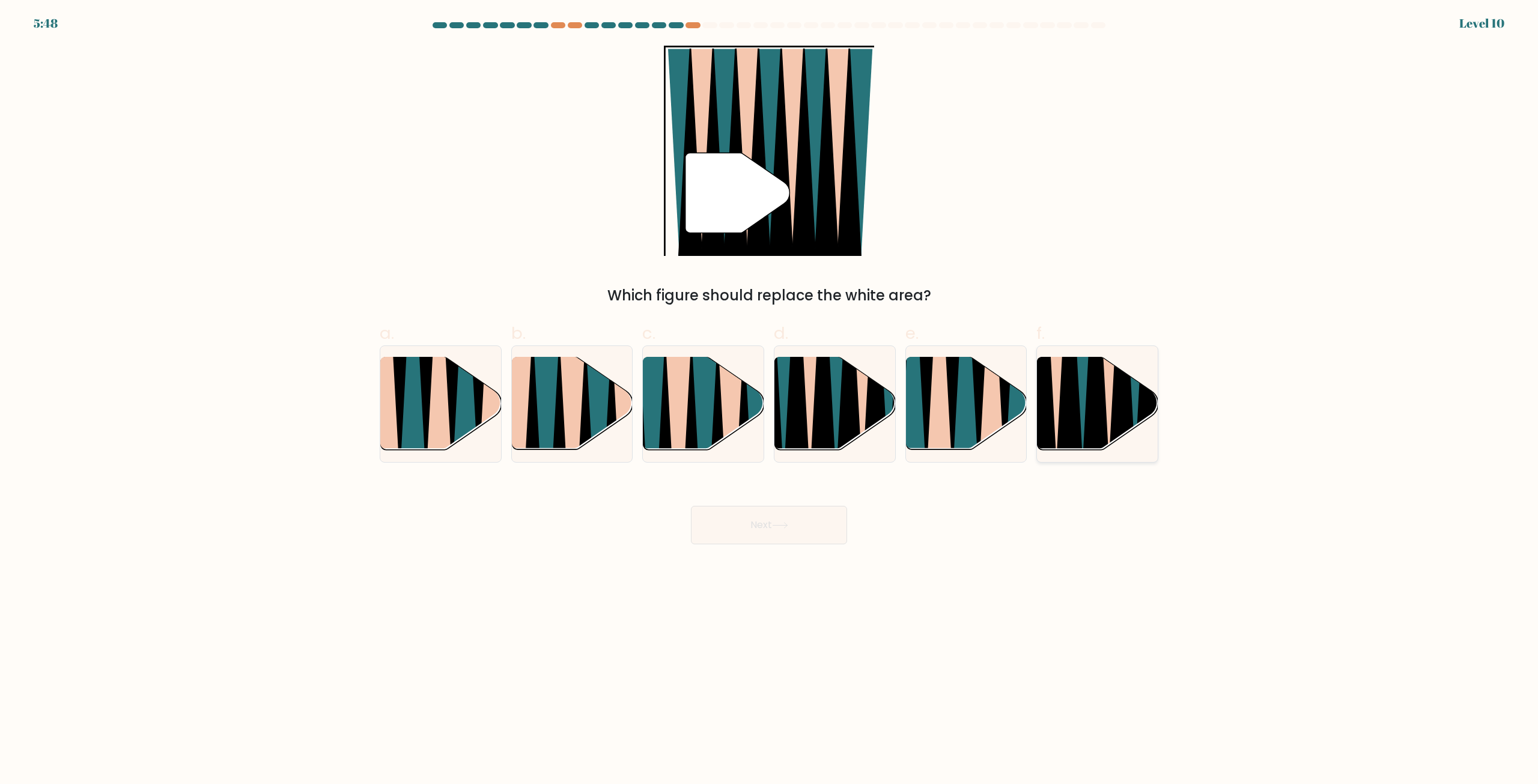
click at [1080, 426] on icon at bounding box center [1070, 358] width 27 height 242
click at [770, 400] on input "f." at bounding box center [769, 396] width 1 height 8
radio input "true"
click at [752, 534] on button "Next" at bounding box center [769, 525] width 157 height 39
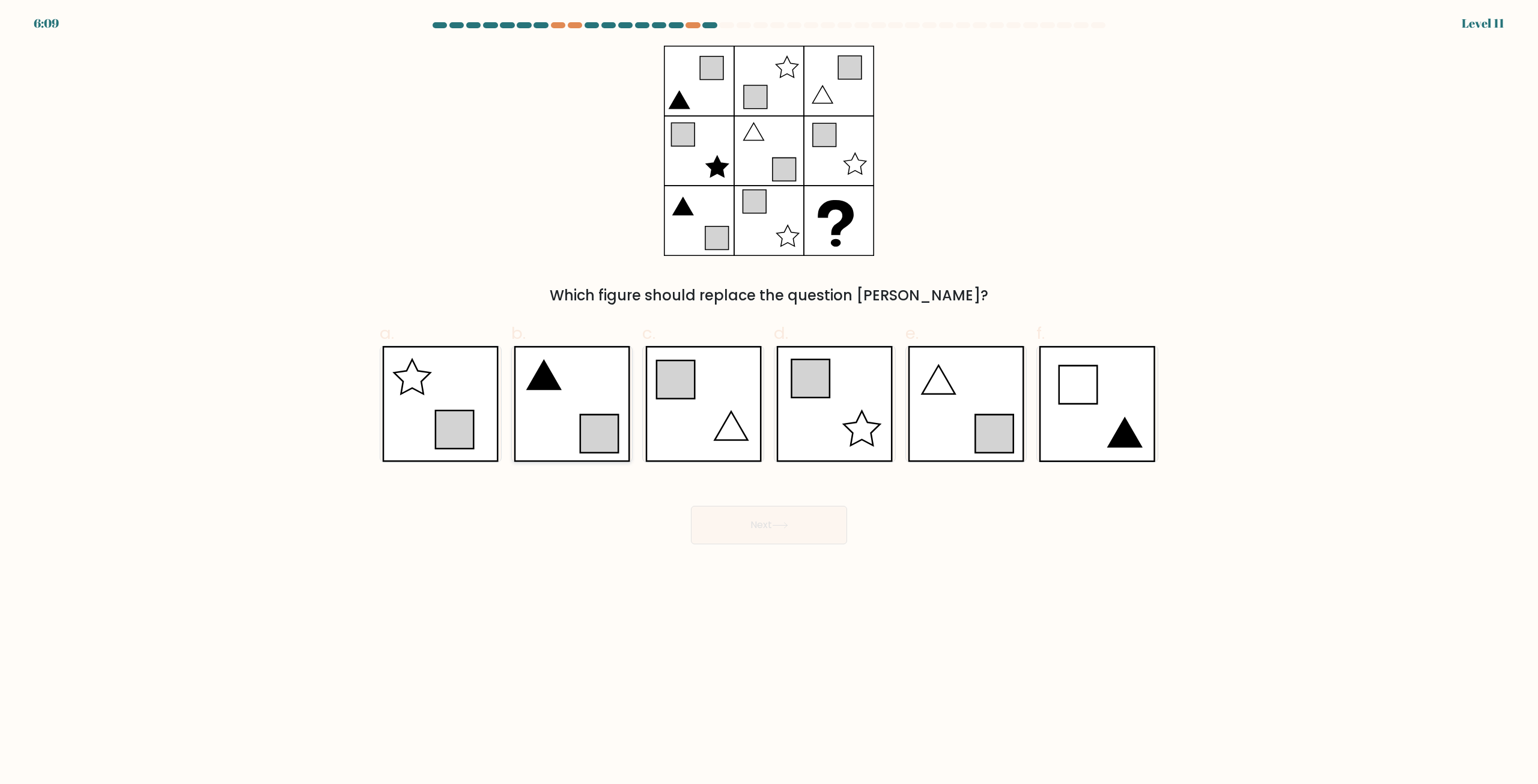
click at [587, 390] on icon at bounding box center [572, 404] width 116 height 116
click at [769, 392] on input "b." at bounding box center [769, 396] width 1 height 8
radio input "true"
click at [773, 518] on button "Next" at bounding box center [769, 525] width 157 height 39
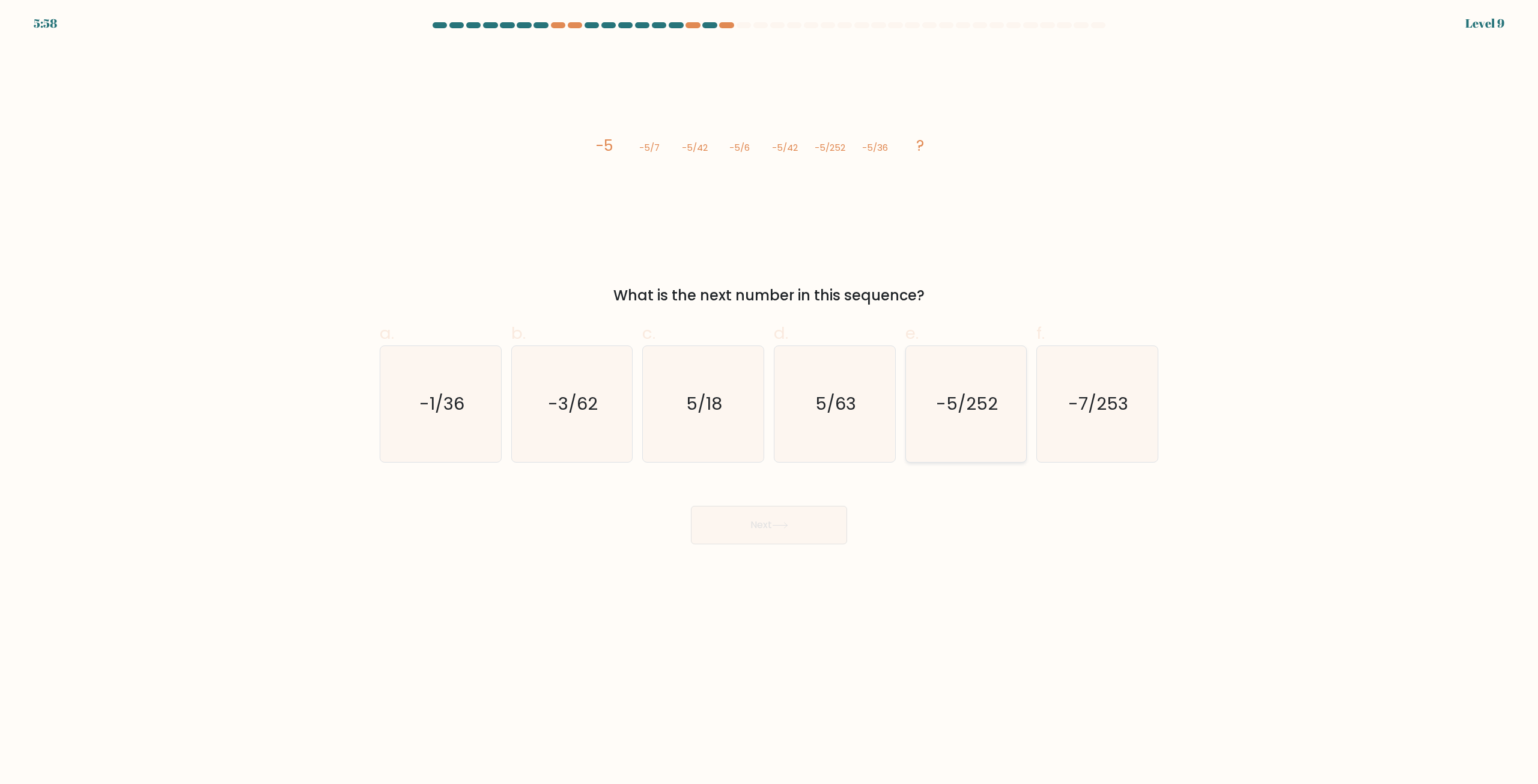
click at [979, 425] on icon "-5/252" at bounding box center [966, 404] width 116 height 116
click at [770, 400] on input "e. -5/252" at bounding box center [769, 396] width 1 height 8
radio input "true"
click at [768, 528] on button "Next" at bounding box center [769, 525] width 157 height 39
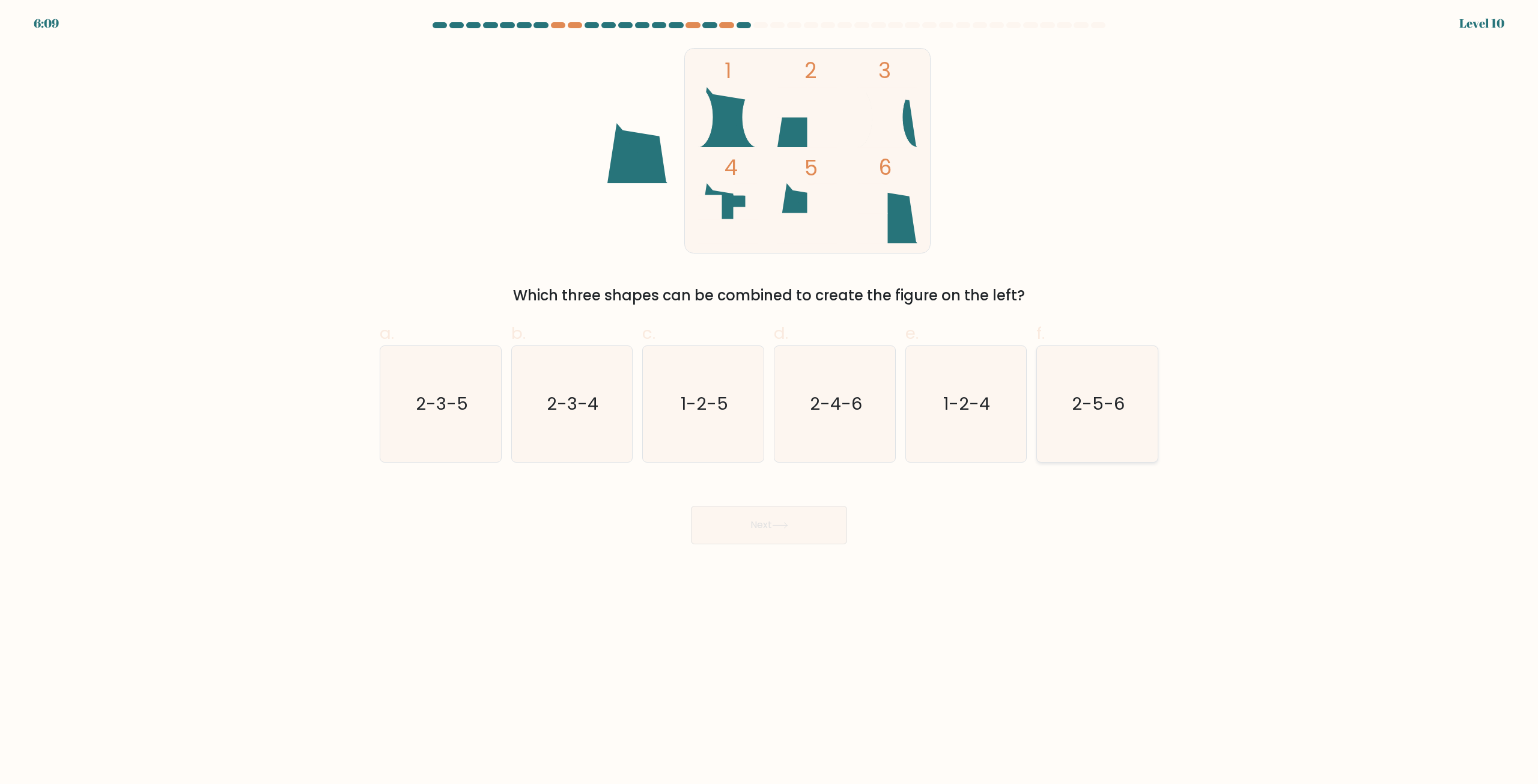
click at [1101, 415] on text "2-5-6" at bounding box center [1098, 405] width 53 height 24
click at [770, 400] on input "f. 2-5-6" at bounding box center [769, 396] width 1 height 8
radio input "true"
click at [823, 517] on button "Next" at bounding box center [769, 525] width 157 height 39
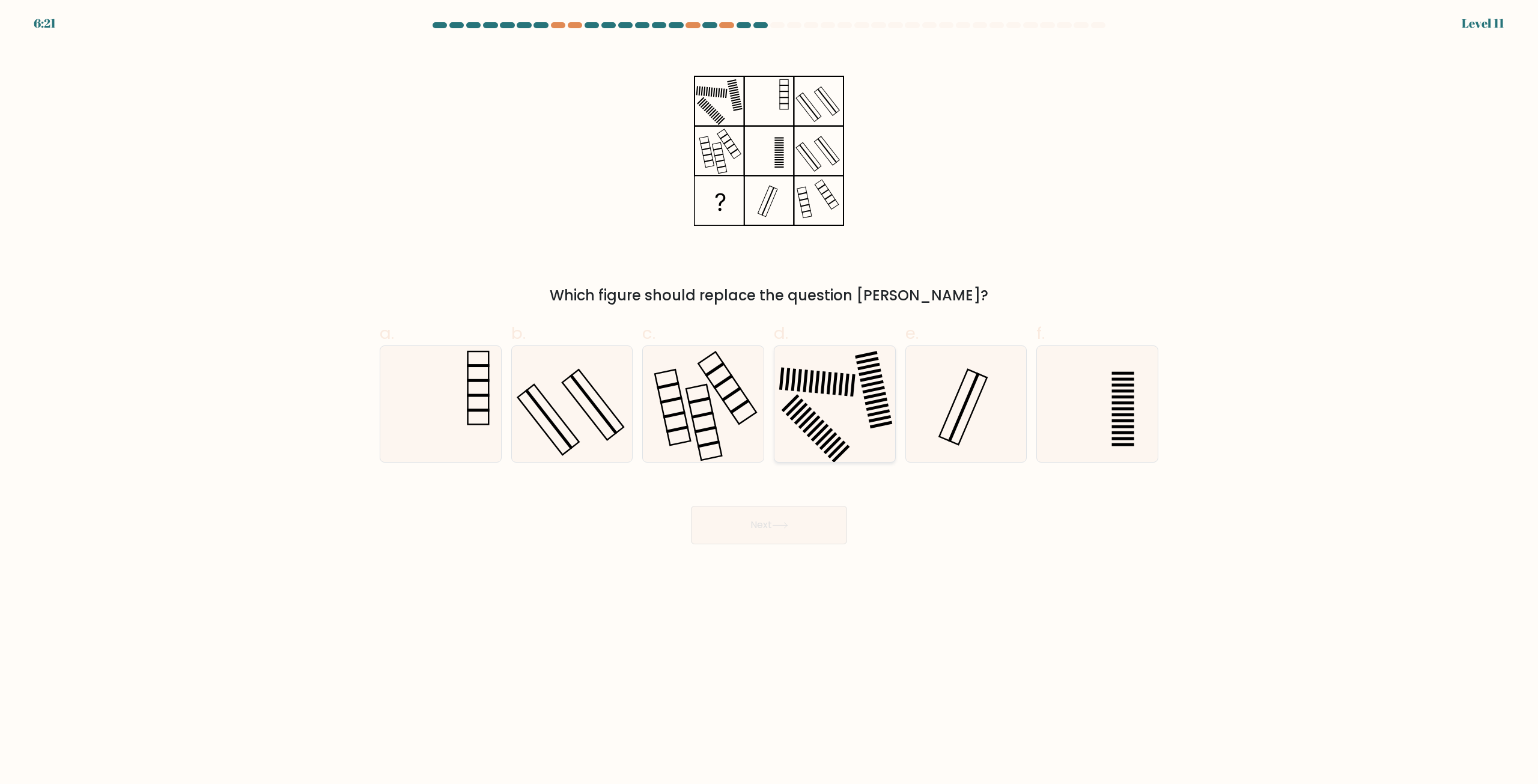
click at [830, 407] on icon at bounding box center [835, 404] width 116 height 116
click at [770, 400] on input "d." at bounding box center [769, 396] width 1 height 8
radio input "true"
click at [706, 394] on icon at bounding box center [703, 404] width 116 height 116
click at [769, 394] on input "c." at bounding box center [769, 396] width 1 height 8
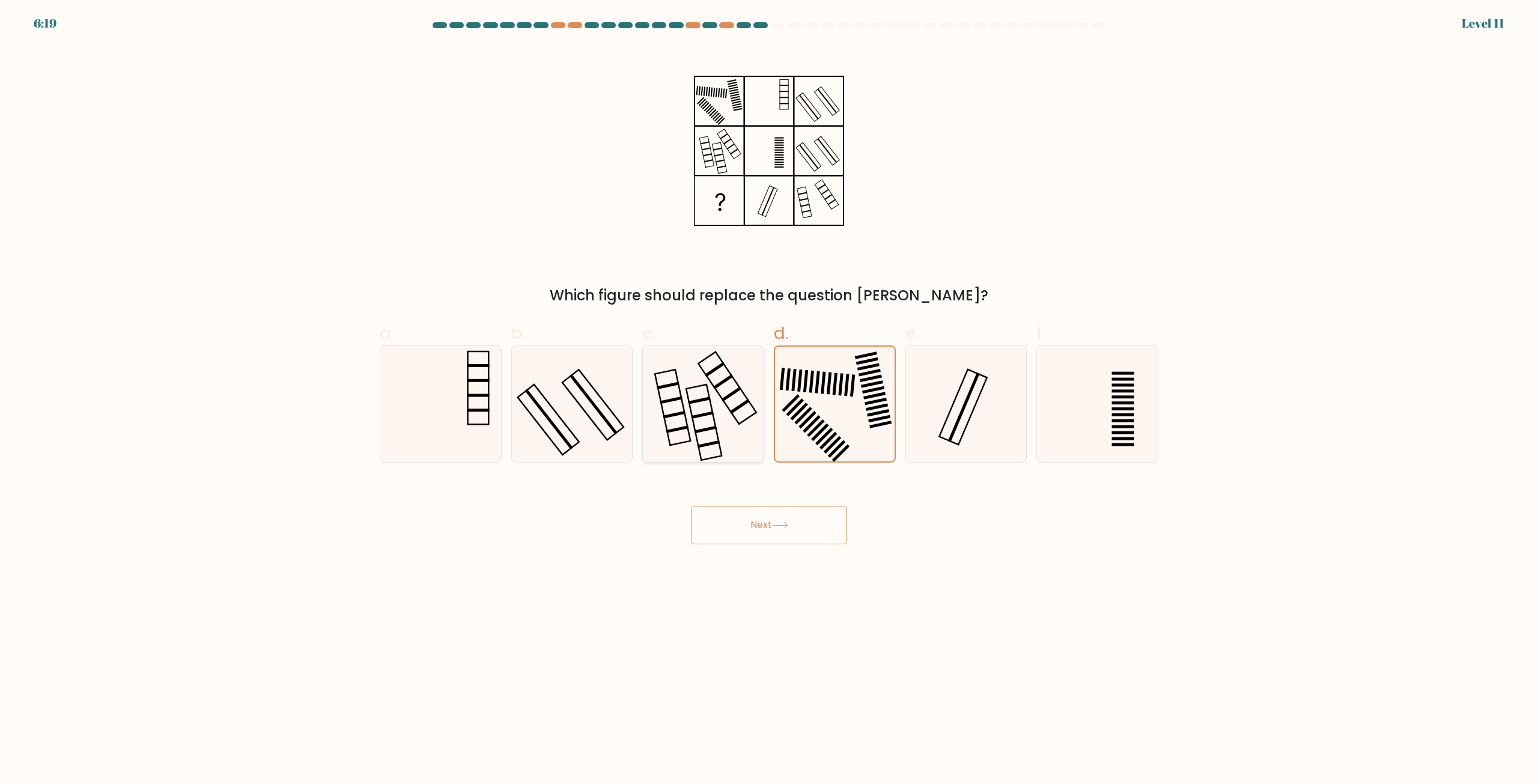
radio input "true"
click at [770, 531] on button "Next" at bounding box center [769, 525] width 157 height 39
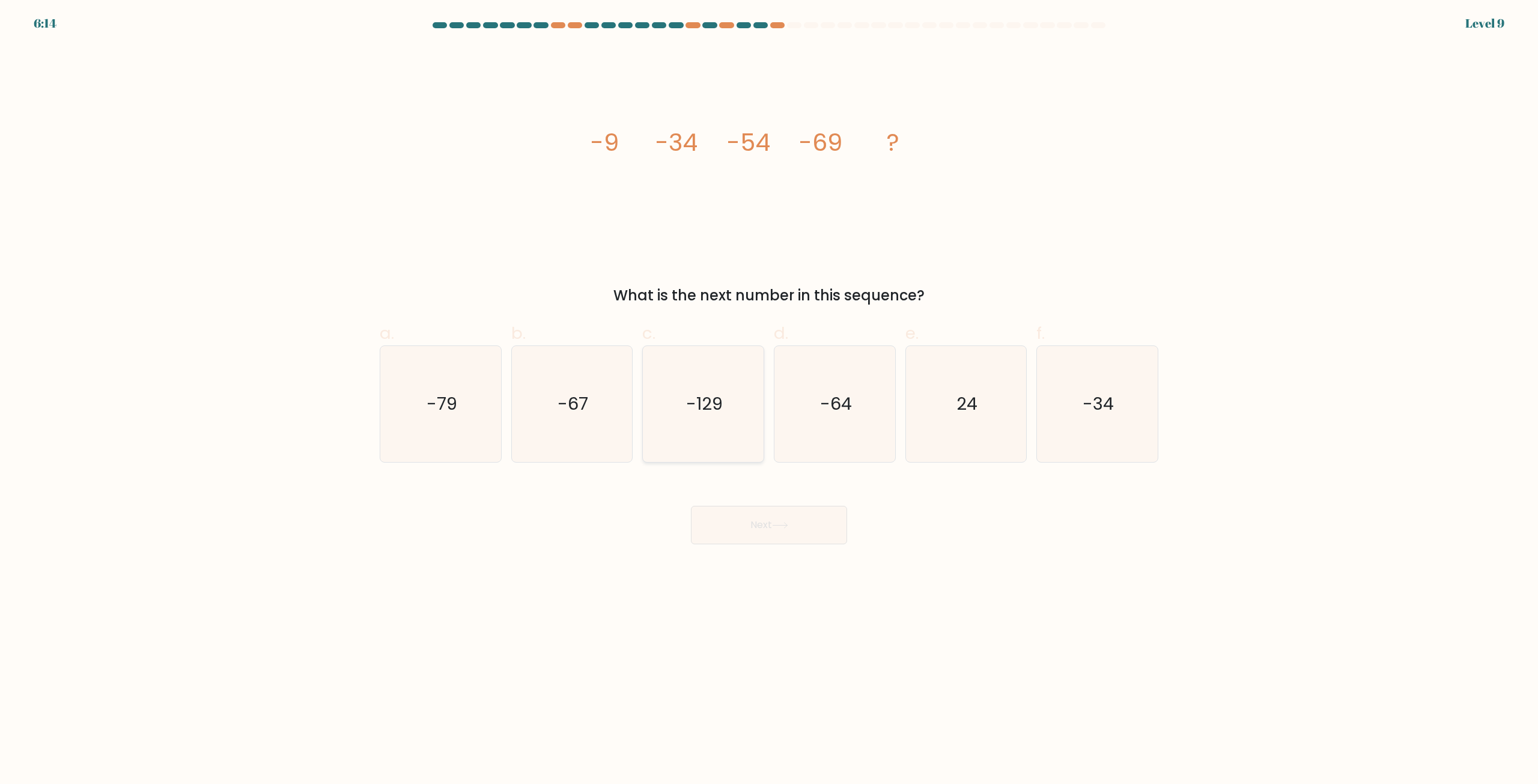
click at [683, 400] on icon "-129" at bounding box center [703, 404] width 116 height 116
click at [769, 400] on input "c. -129" at bounding box center [769, 396] width 1 height 8
radio input "true"
click at [733, 520] on button "Next" at bounding box center [769, 525] width 157 height 39
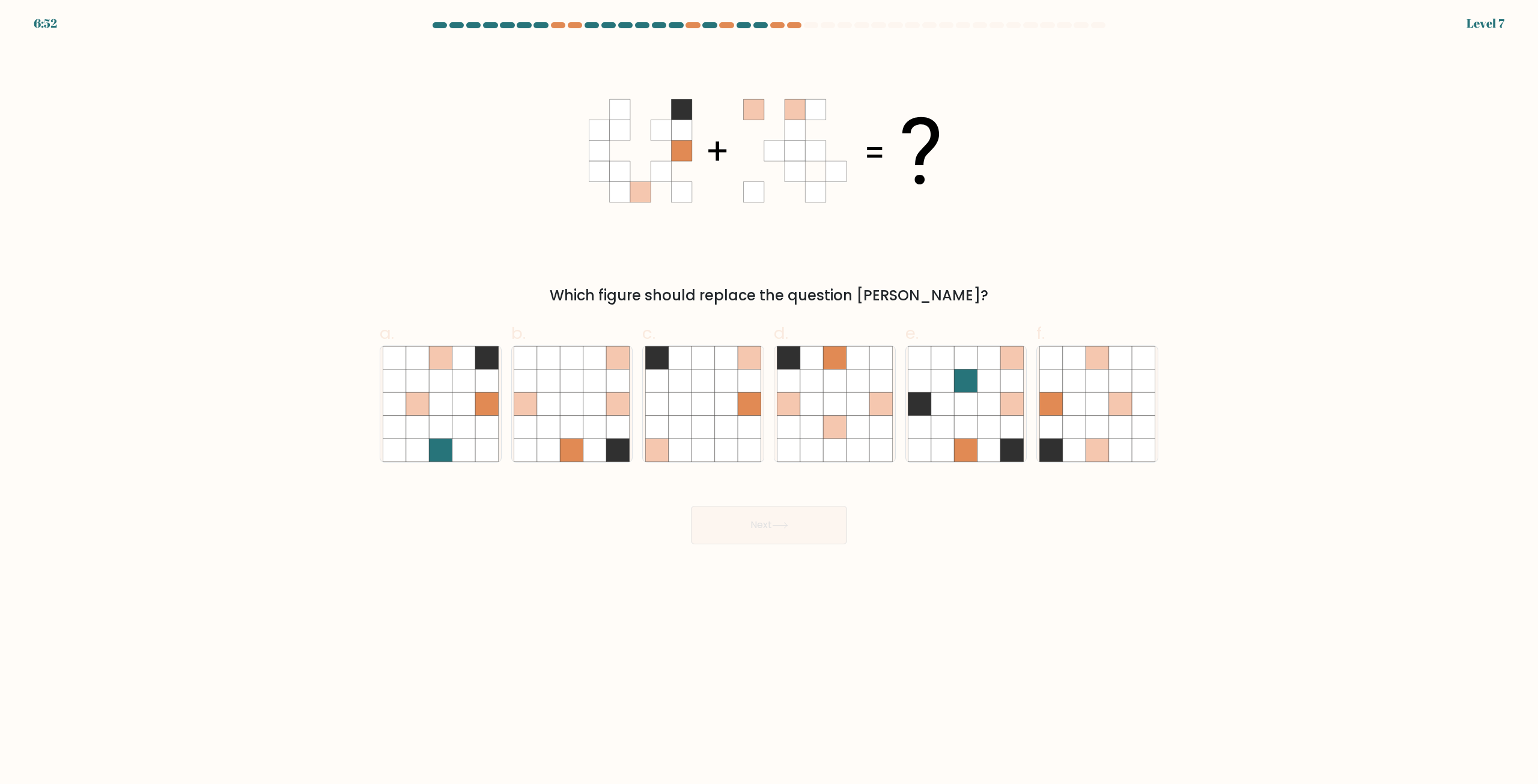
click at [1010, 188] on div "Which figure should replace the question mark?" at bounding box center [769, 176] width 793 height 261
